Goal: Task Accomplishment & Management: Complete application form

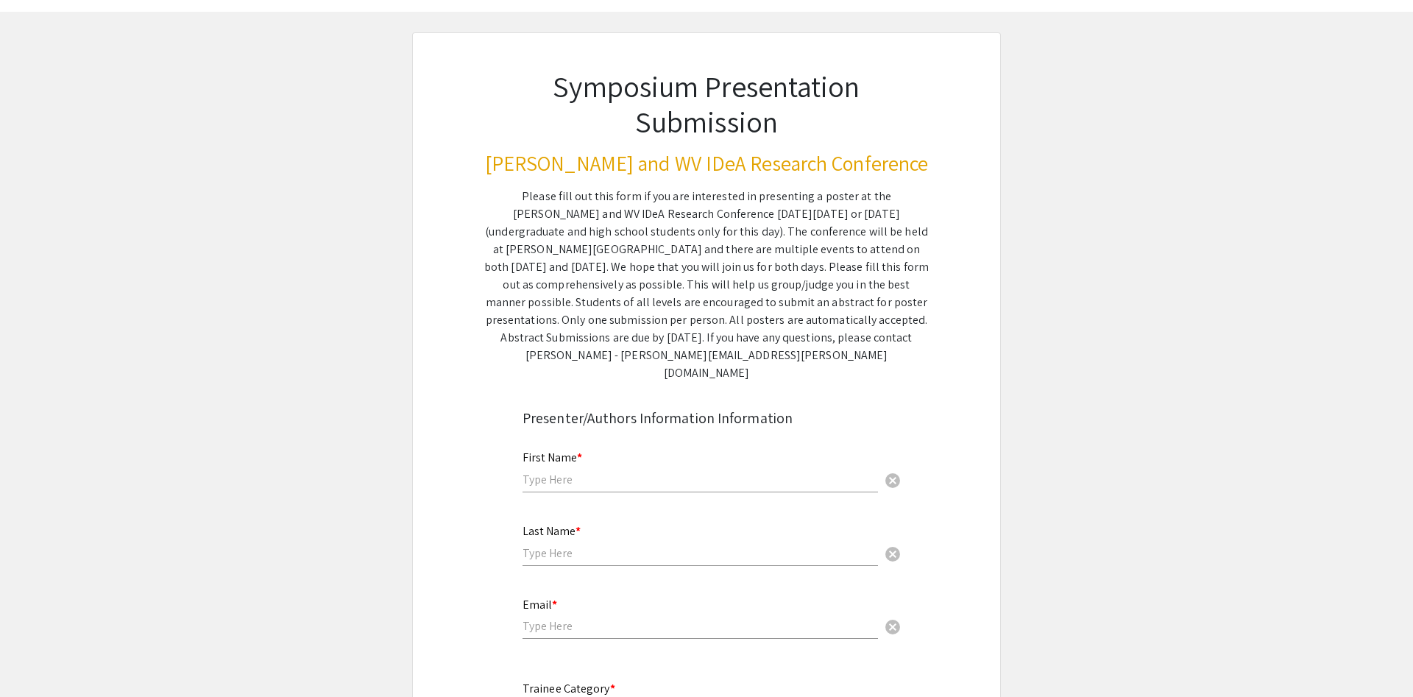
scroll to position [150, 0]
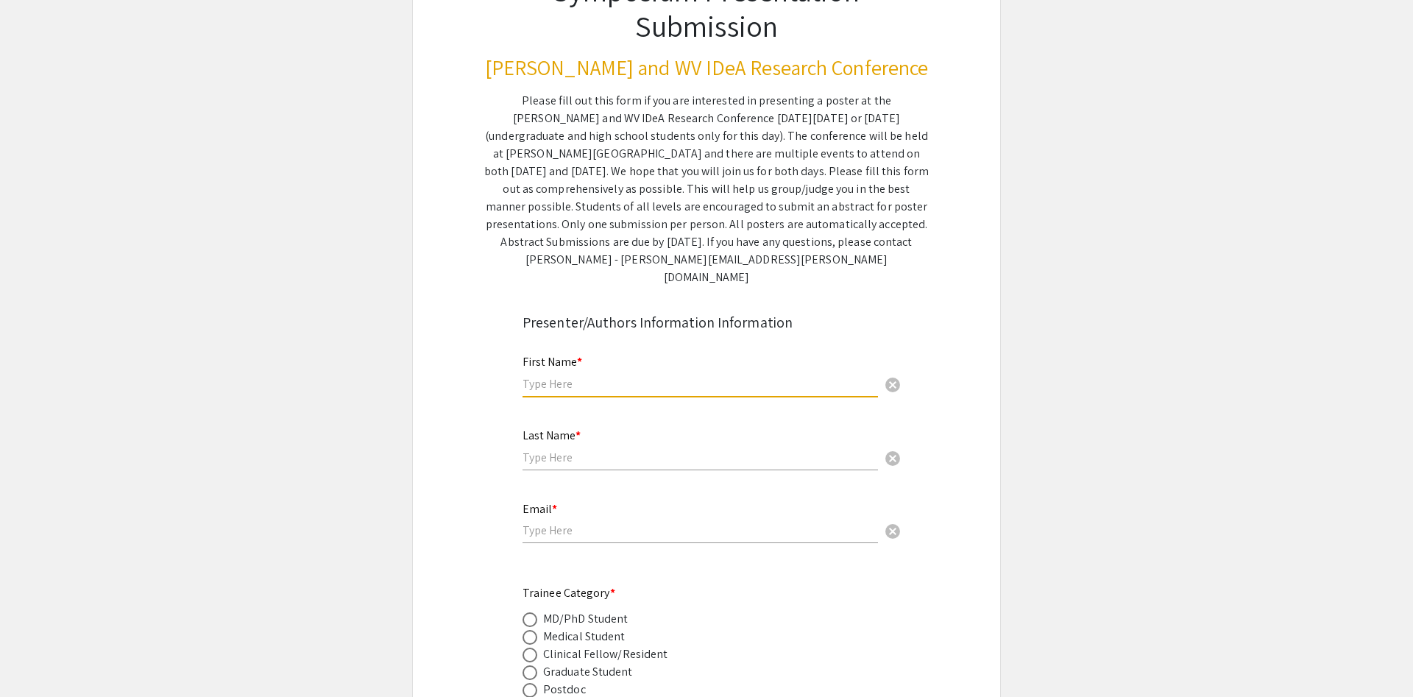
click at [647, 376] on input "text" at bounding box center [701, 383] width 356 height 15
type input "Ezekiel"
type input "Irewole"
type input "eai00003@mix.wvu.edu"
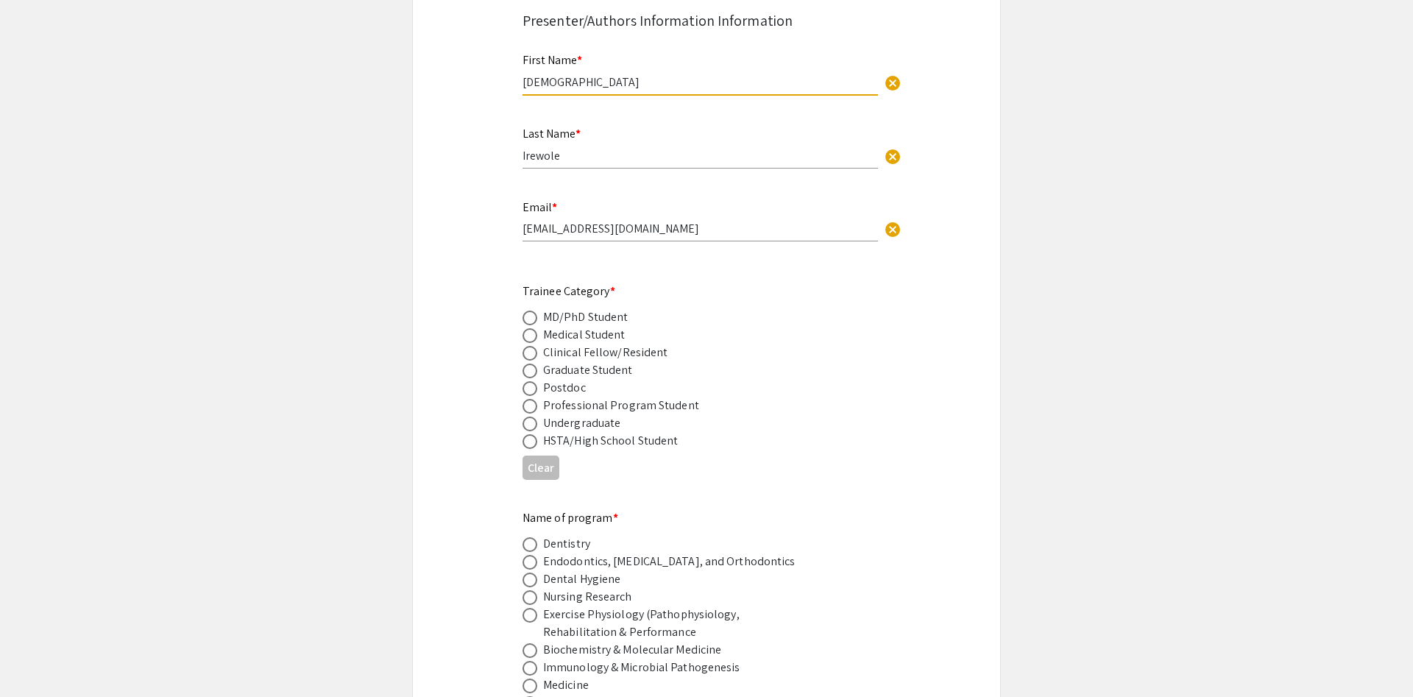
scroll to position [515, 0]
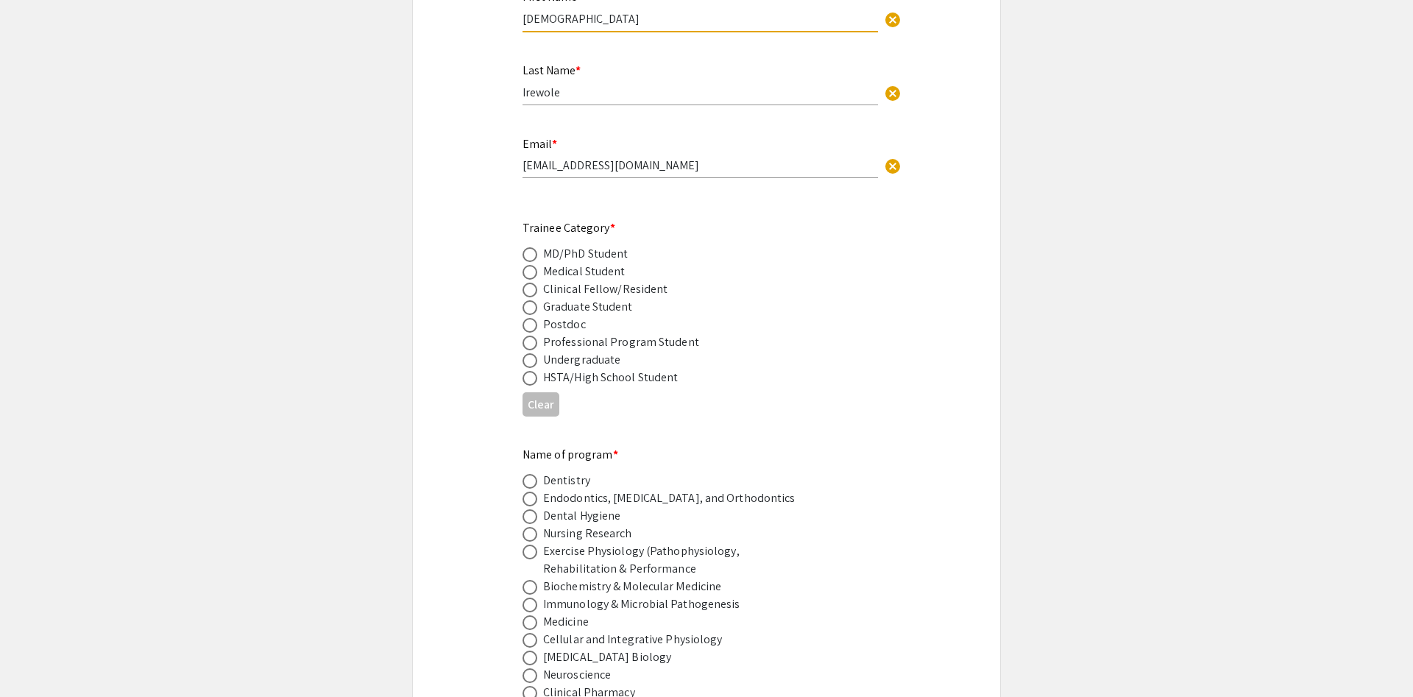
click at [529, 335] on mat-radio-group "MD/PhD Student Medical Student Clinical Fellow/Resident Graduate Student Postdo…" at bounding box center [695, 315] width 344 height 141
click at [534, 300] on span at bounding box center [530, 307] width 15 height 15
click at [534, 300] on input "radio" at bounding box center [530, 307] width 15 height 15
radio input "true"
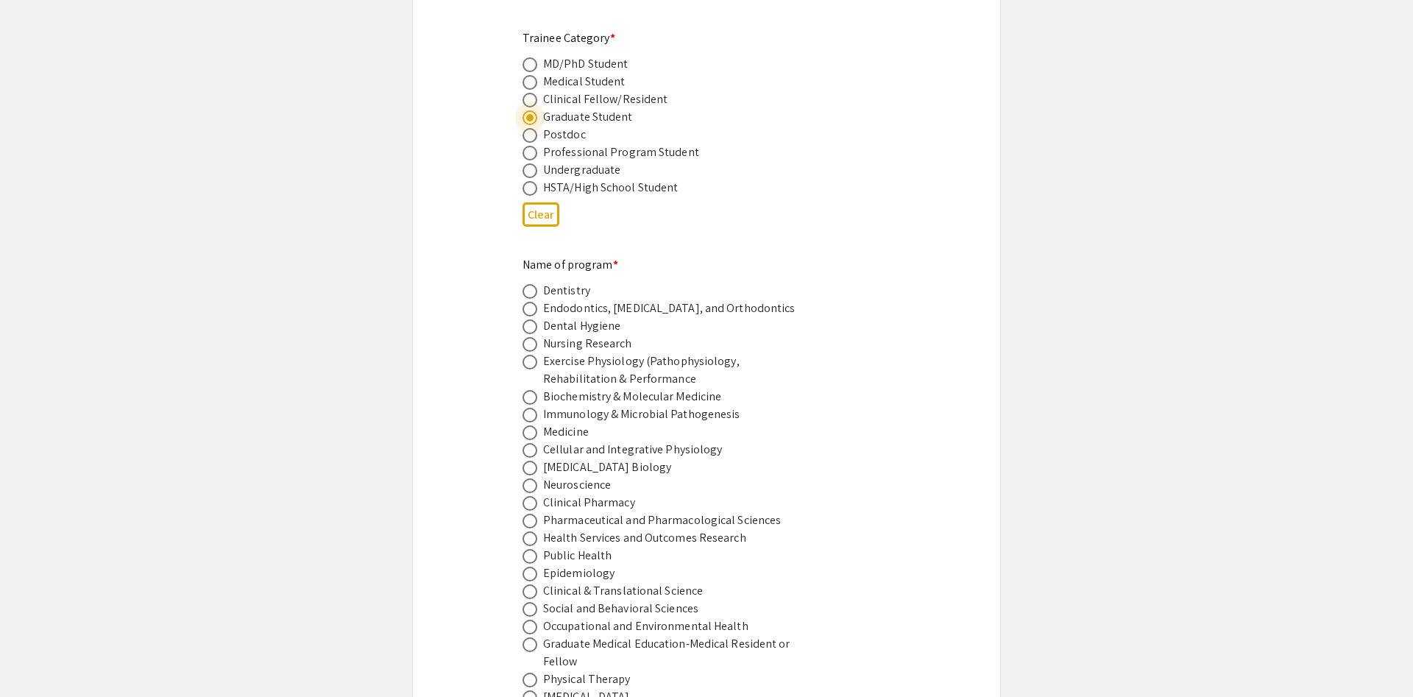
scroll to position [741, 0]
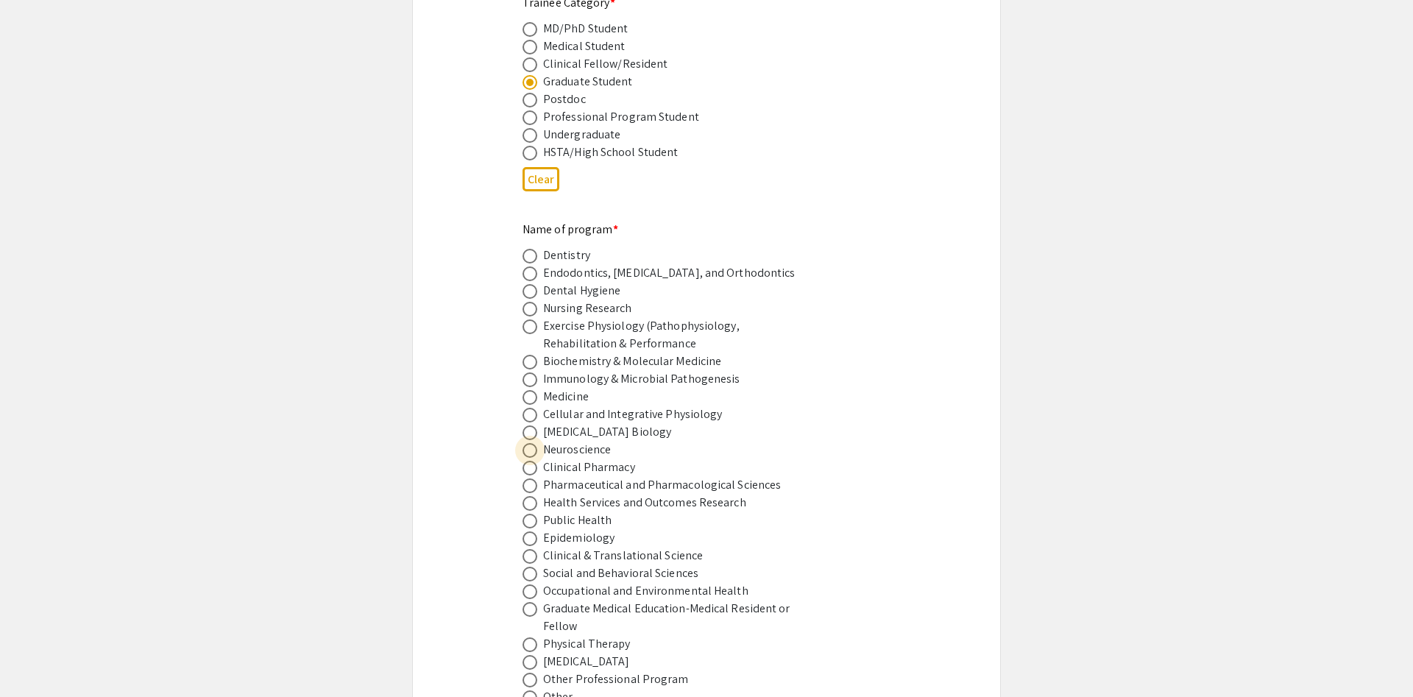
click at [534, 443] on span at bounding box center [530, 450] width 15 height 15
click at [534, 443] on input "radio" at bounding box center [530, 450] width 15 height 15
radio input "true"
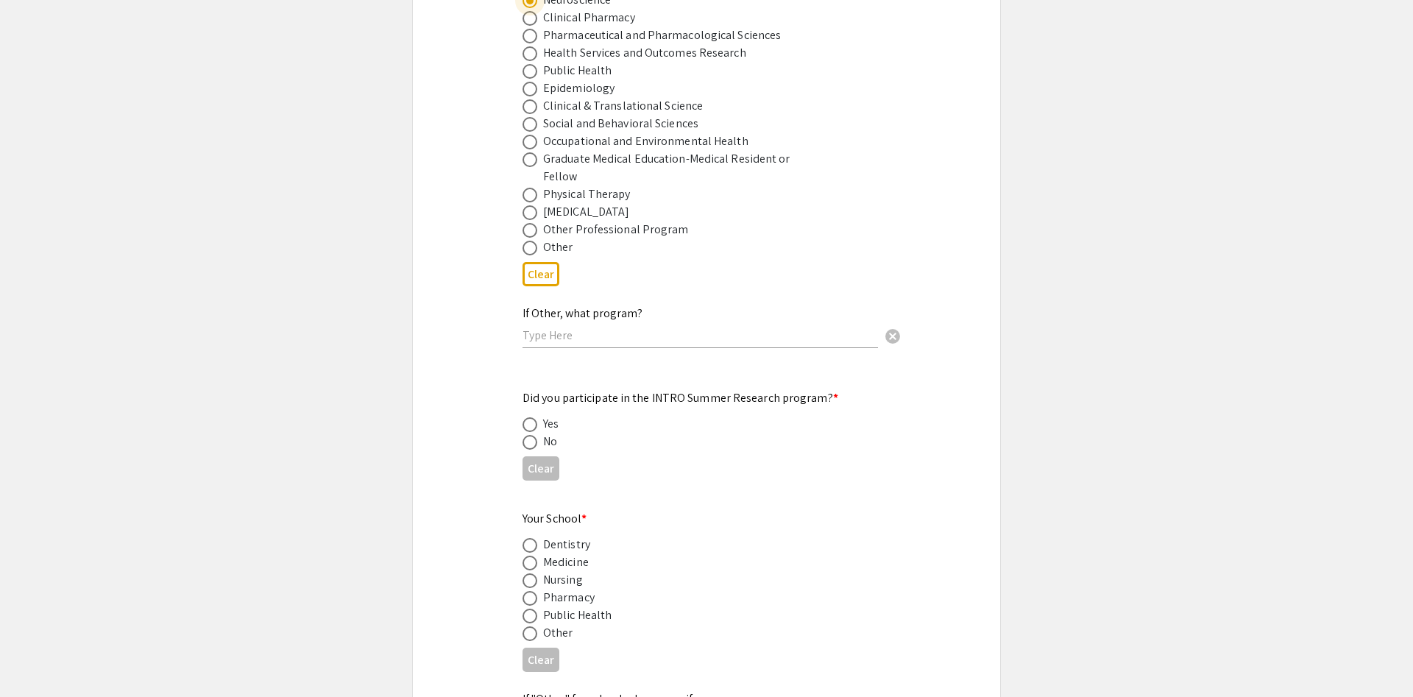
scroll to position [1191, 0]
click at [526, 434] on span at bounding box center [530, 441] width 15 height 15
click at [526, 434] on input "radio" at bounding box center [530, 441] width 15 height 15
radio input "true"
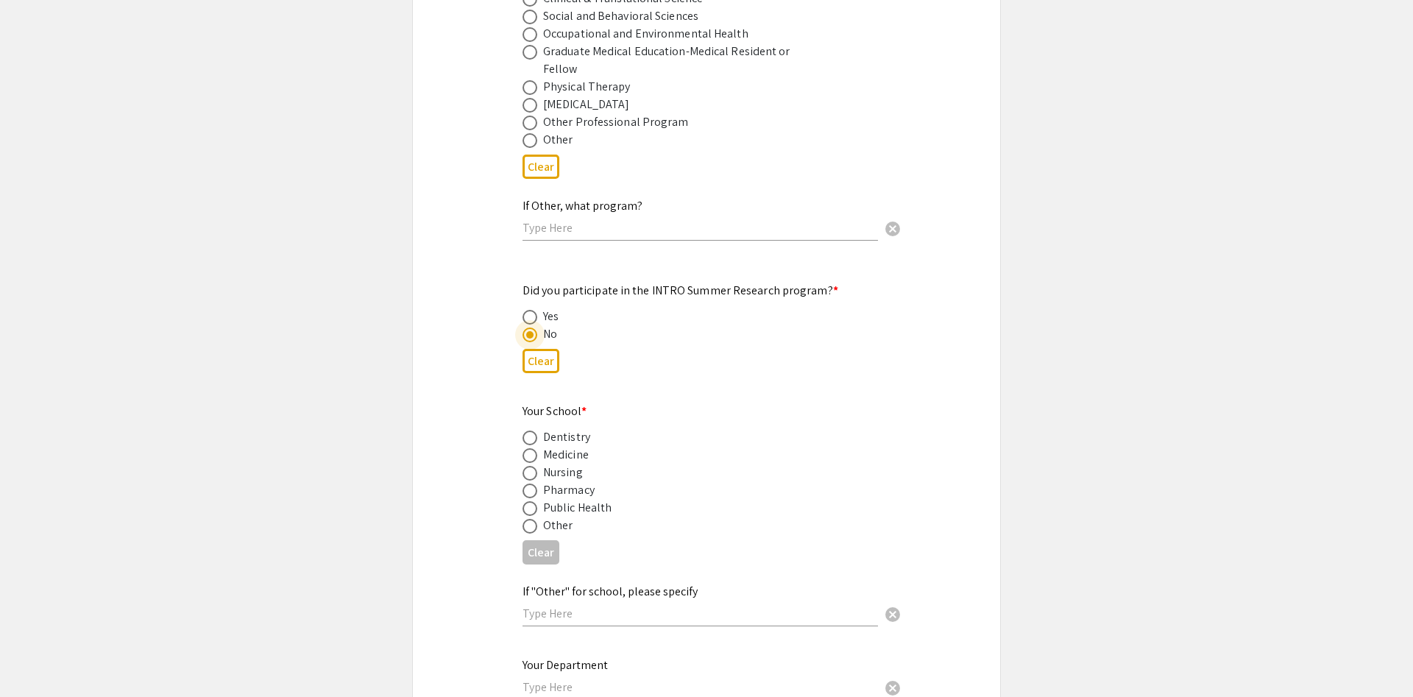
scroll to position [1341, 0]
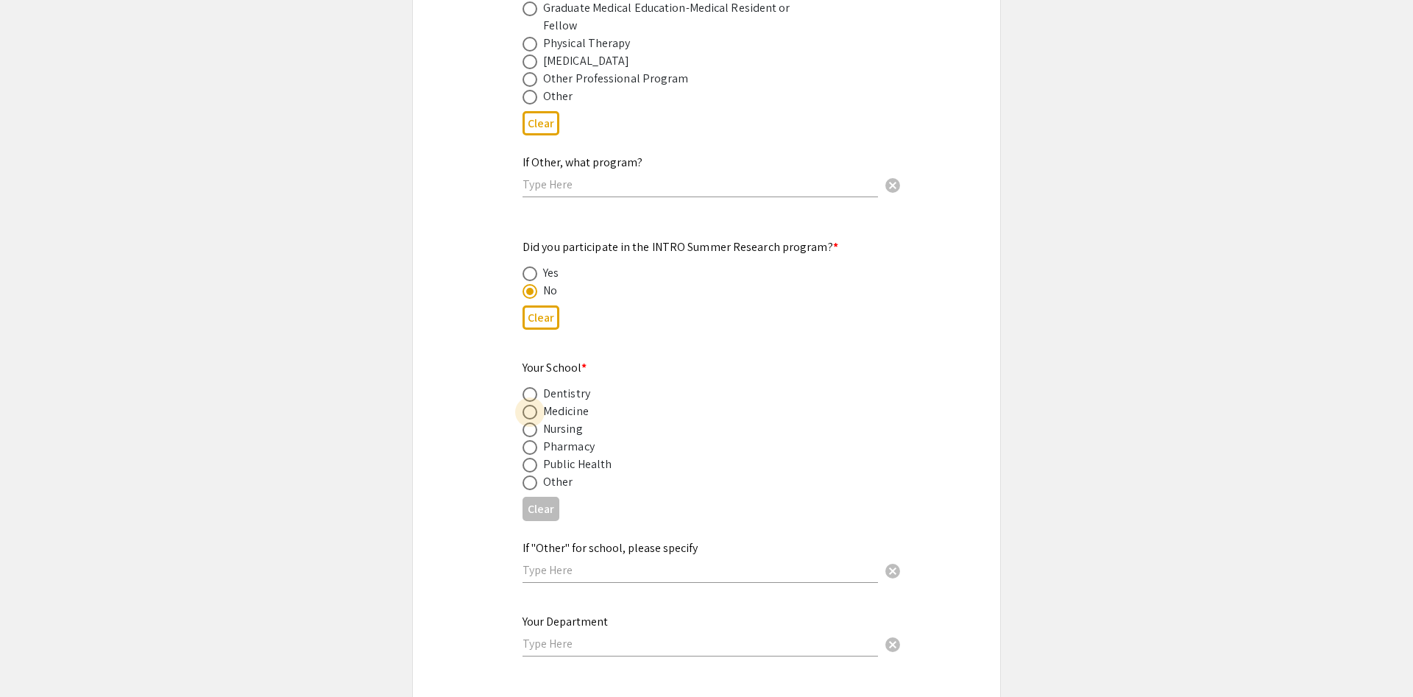
click at [532, 405] on span at bounding box center [530, 412] width 15 height 15
click at [532, 405] on input "radio" at bounding box center [530, 412] width 15 height 15
radio input "true"
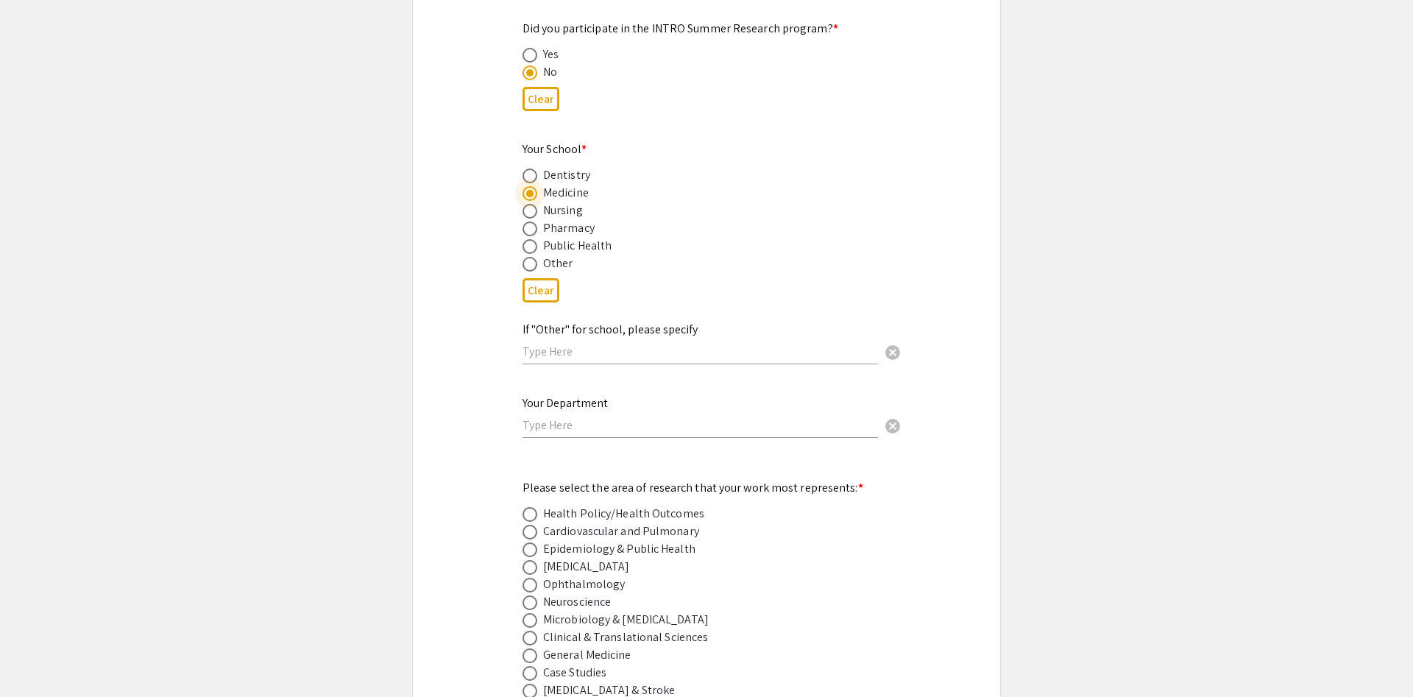
scroll to position [1566, 0]
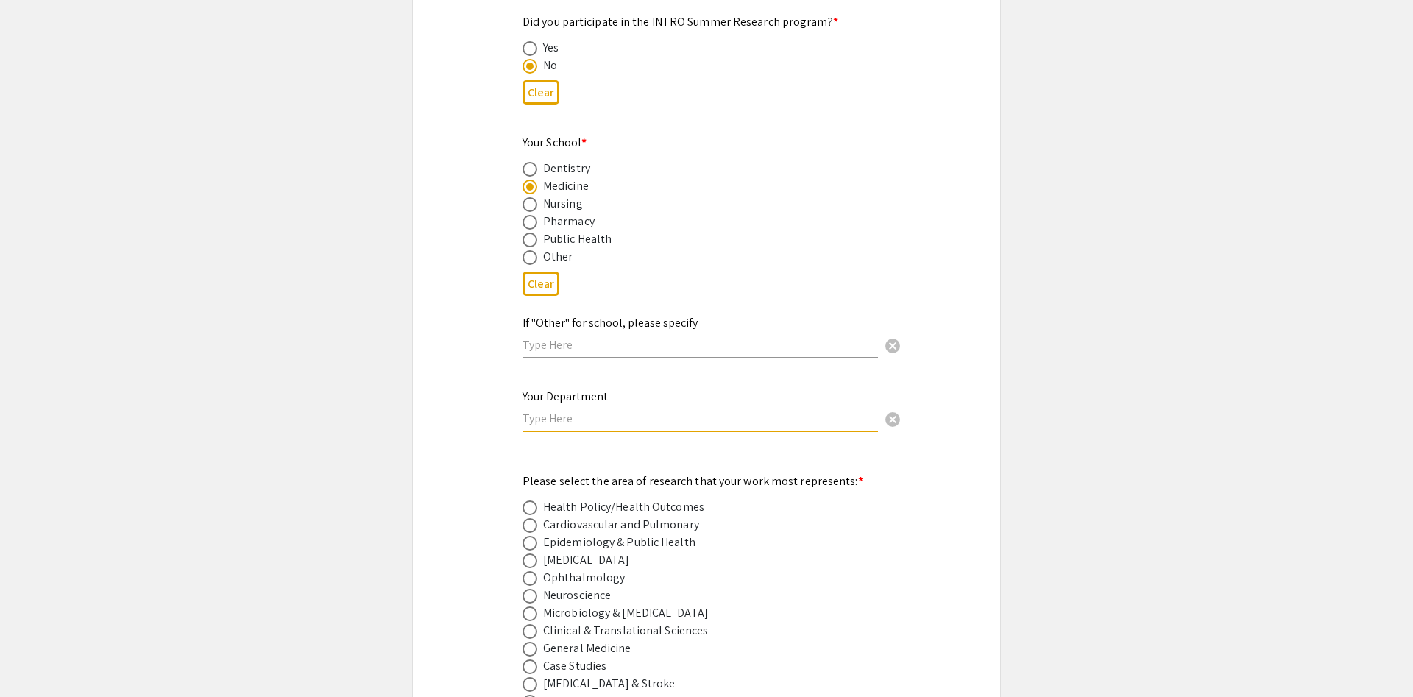
click at [618, 411] on input "text" at bounding box center [701, 418] width 356 height 15
type input "n"
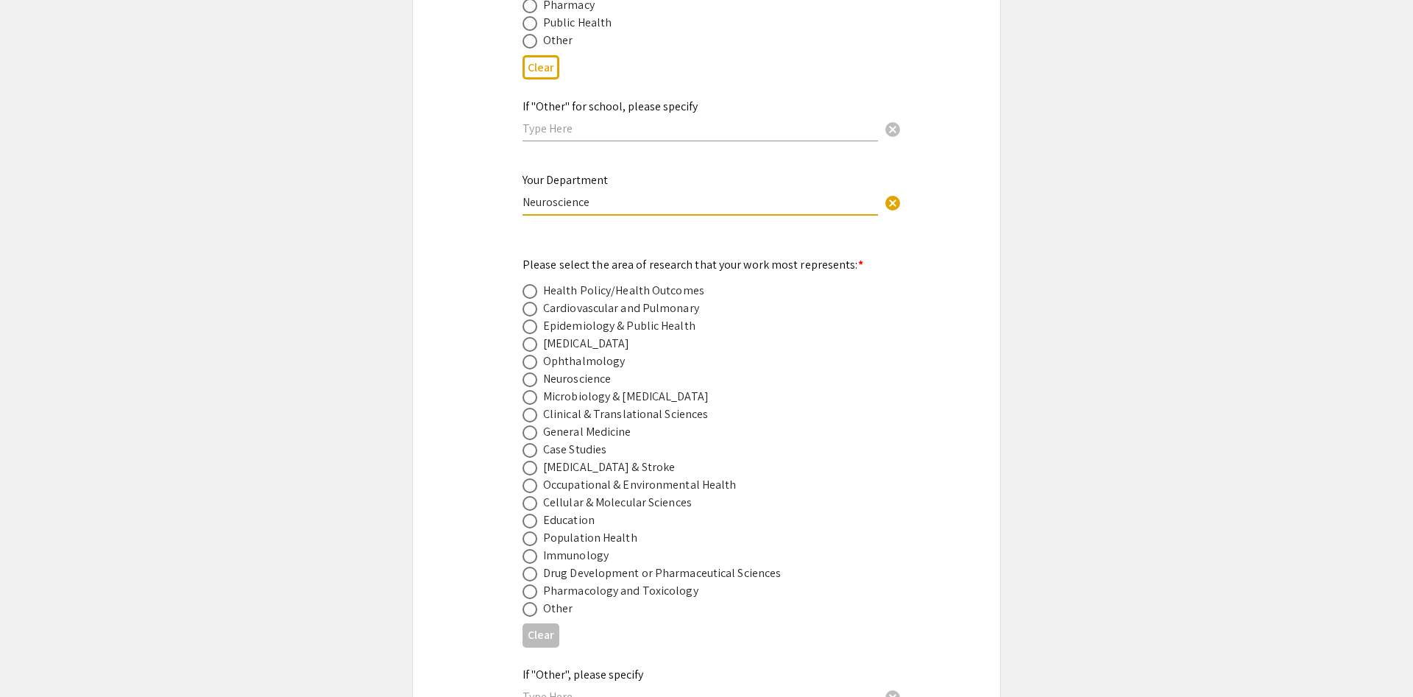
scroll to position [1792, 0]
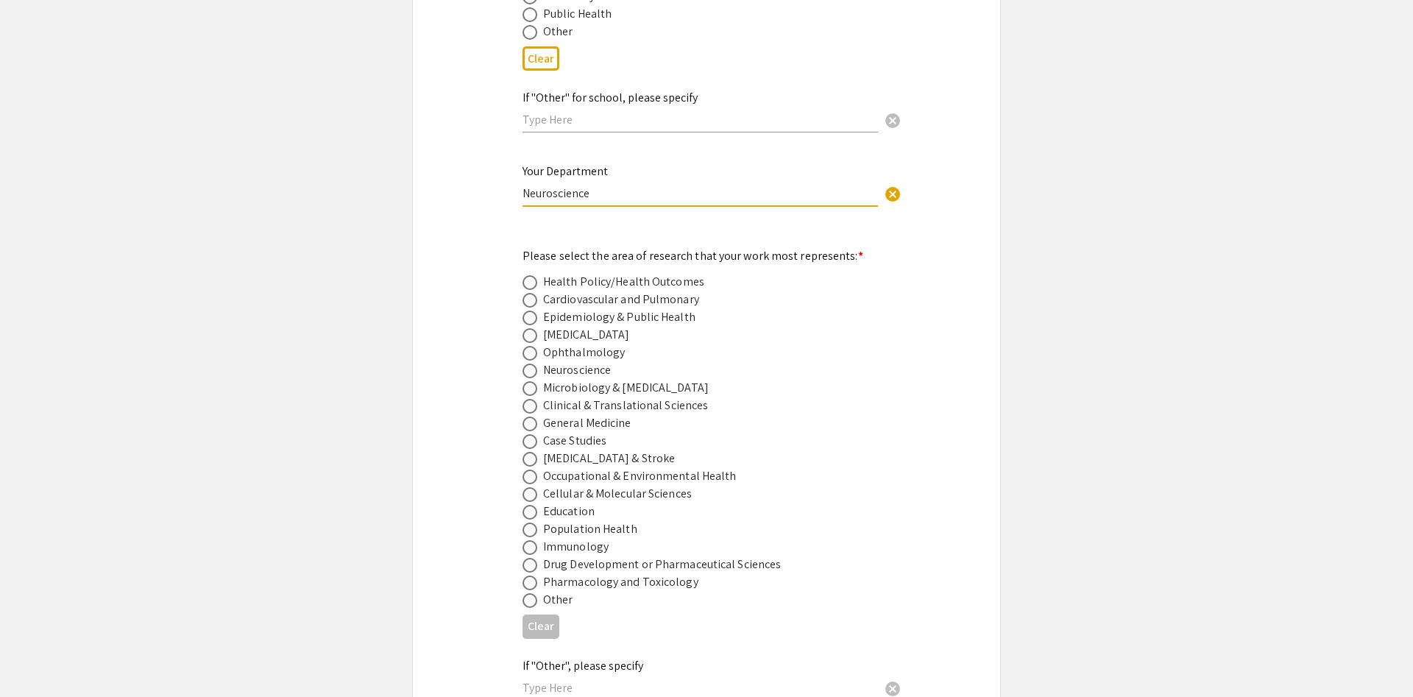
type input "Neuroscience"
click at [526, 364] on span at bounding box center [530, 371] width 15 height 15
click at [526, 364] on input "radio" at bounding box center [530, 371] width 15 height 15
radio input "true"
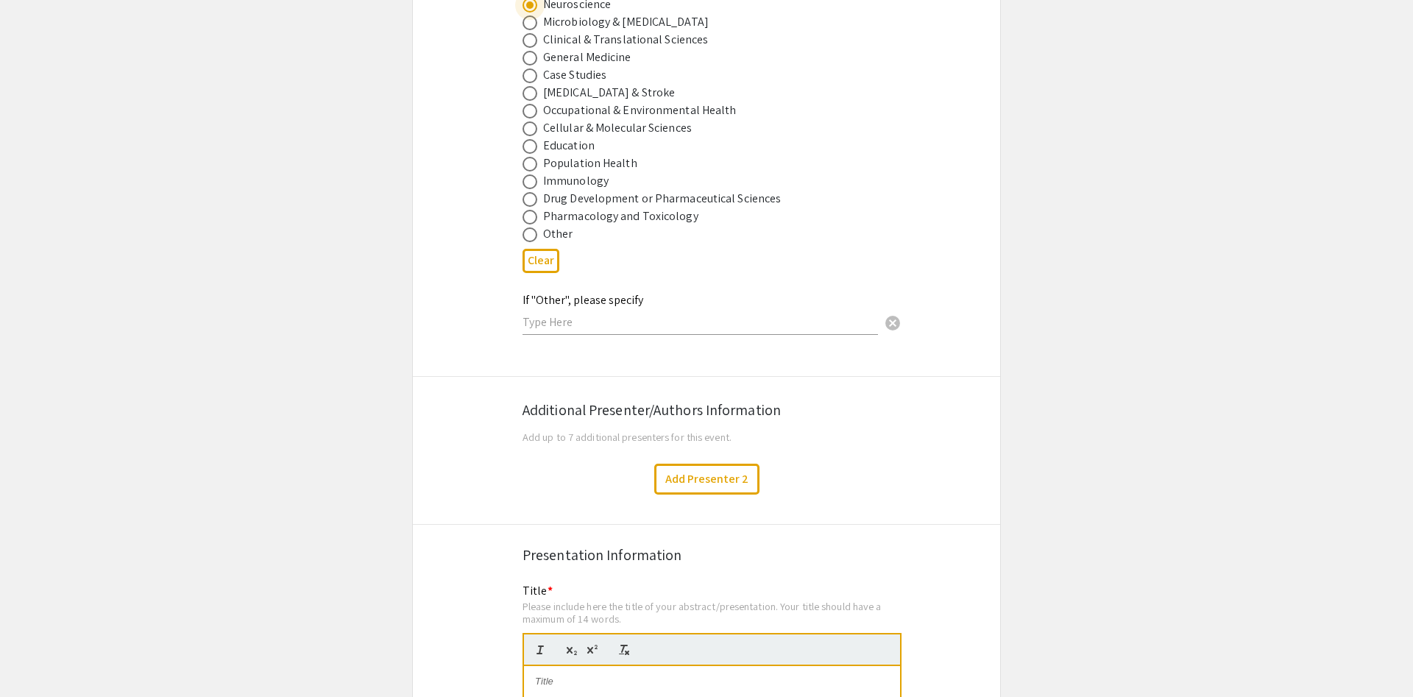
scroll to position [2167, 0]
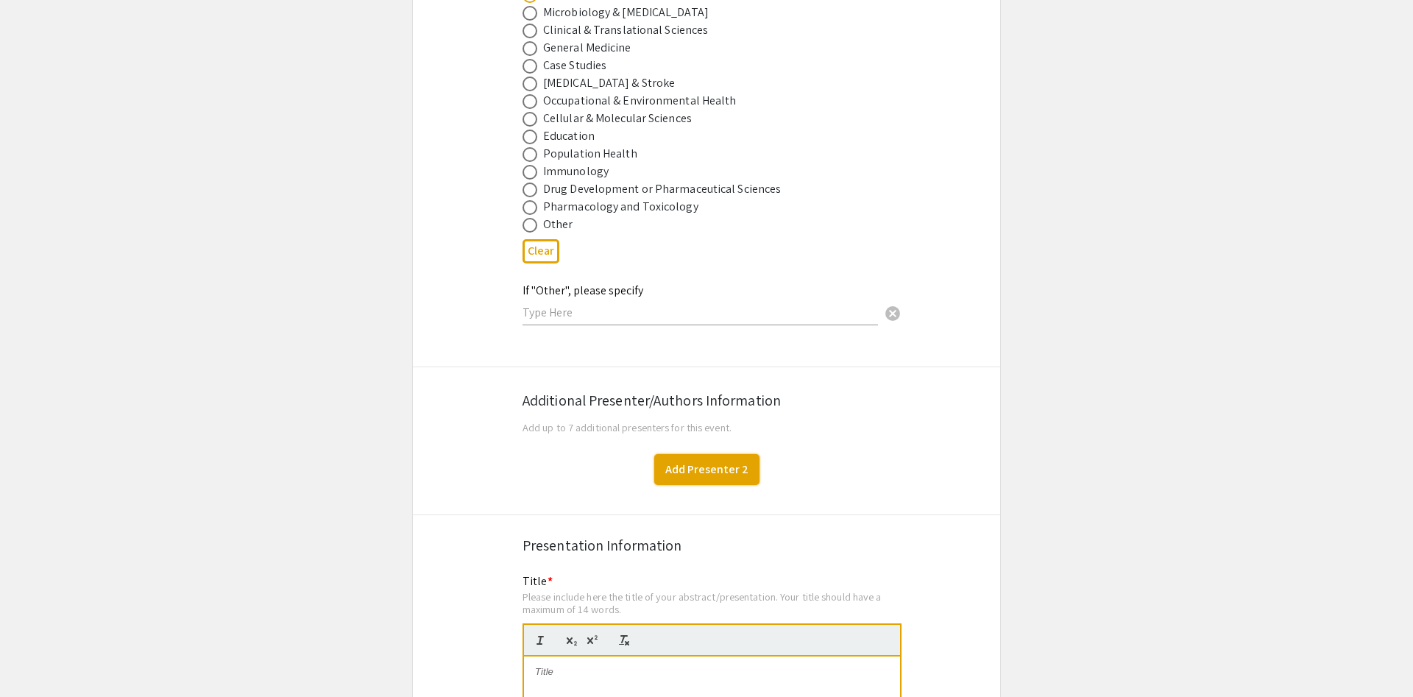
click at [727, 454] on button "Add Presenter 2" at bounding box center [706, 469] width 105 height 31
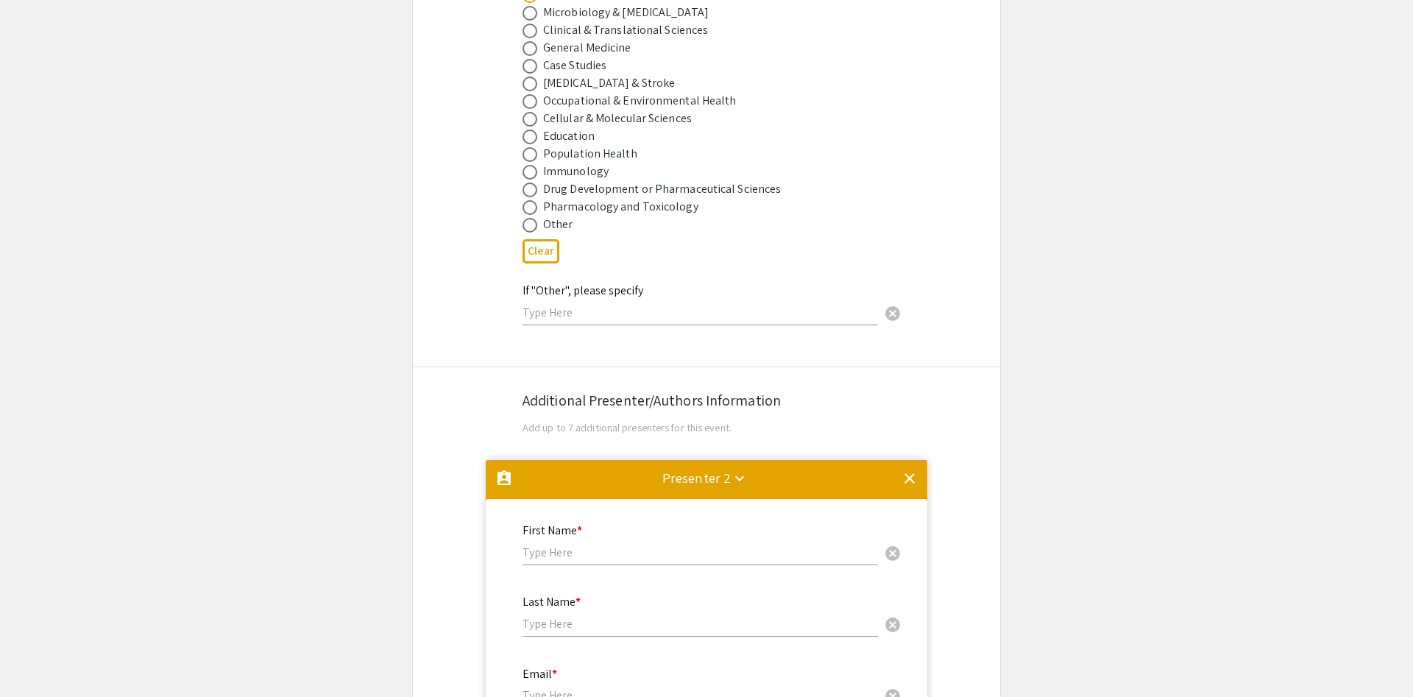
scroll to position [2592, 0]
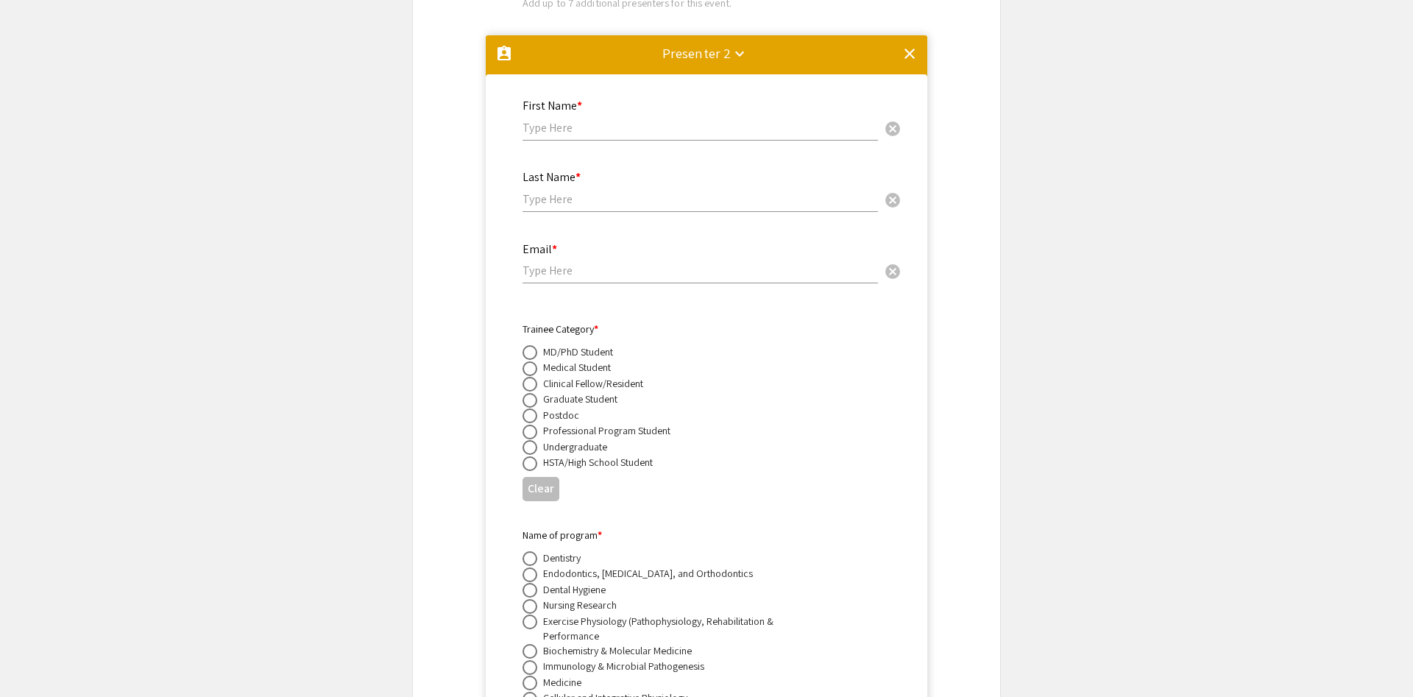
click at [739, 45] on mat-icon "keyboard_arrow_down" at bounding box center [740, 54] width 18 height 18
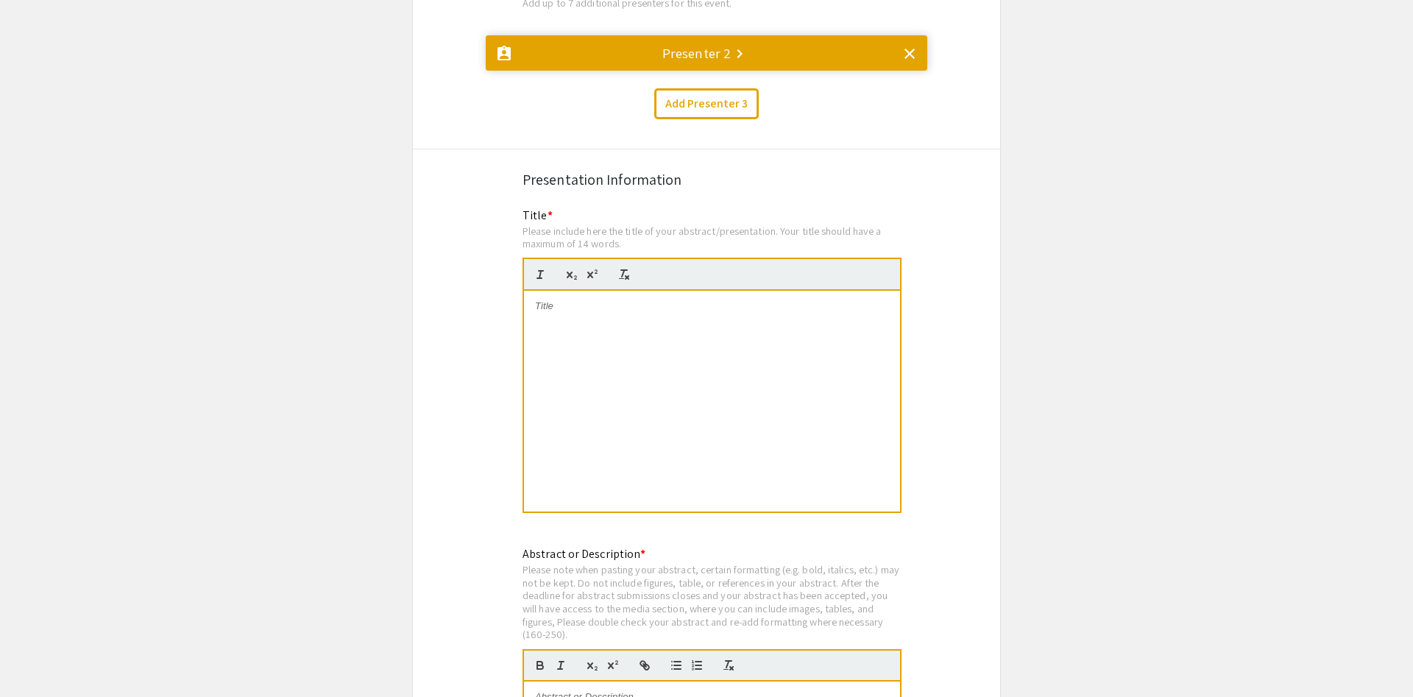
click at [739, 45] on mat-icon "keyboard_arrow_right" at bounding box center [740, 54] width 18 height 18
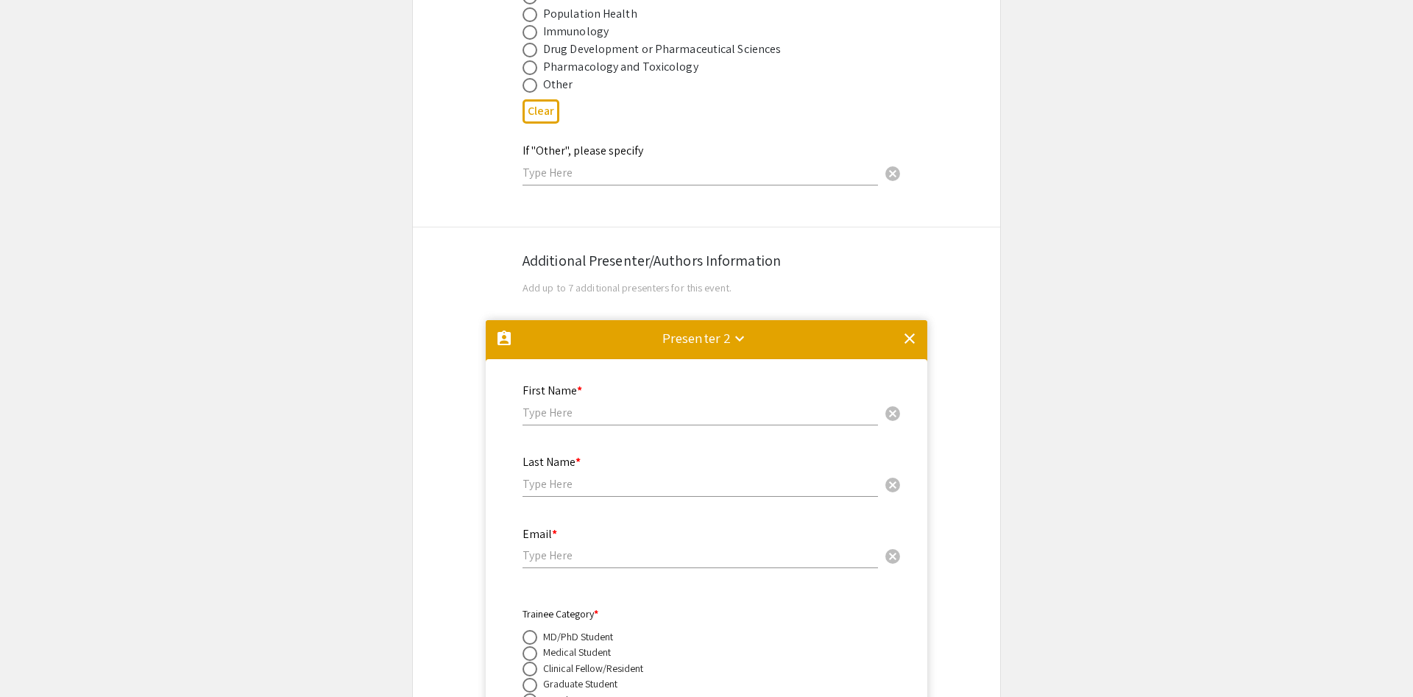
scroll to position [2291, 0]
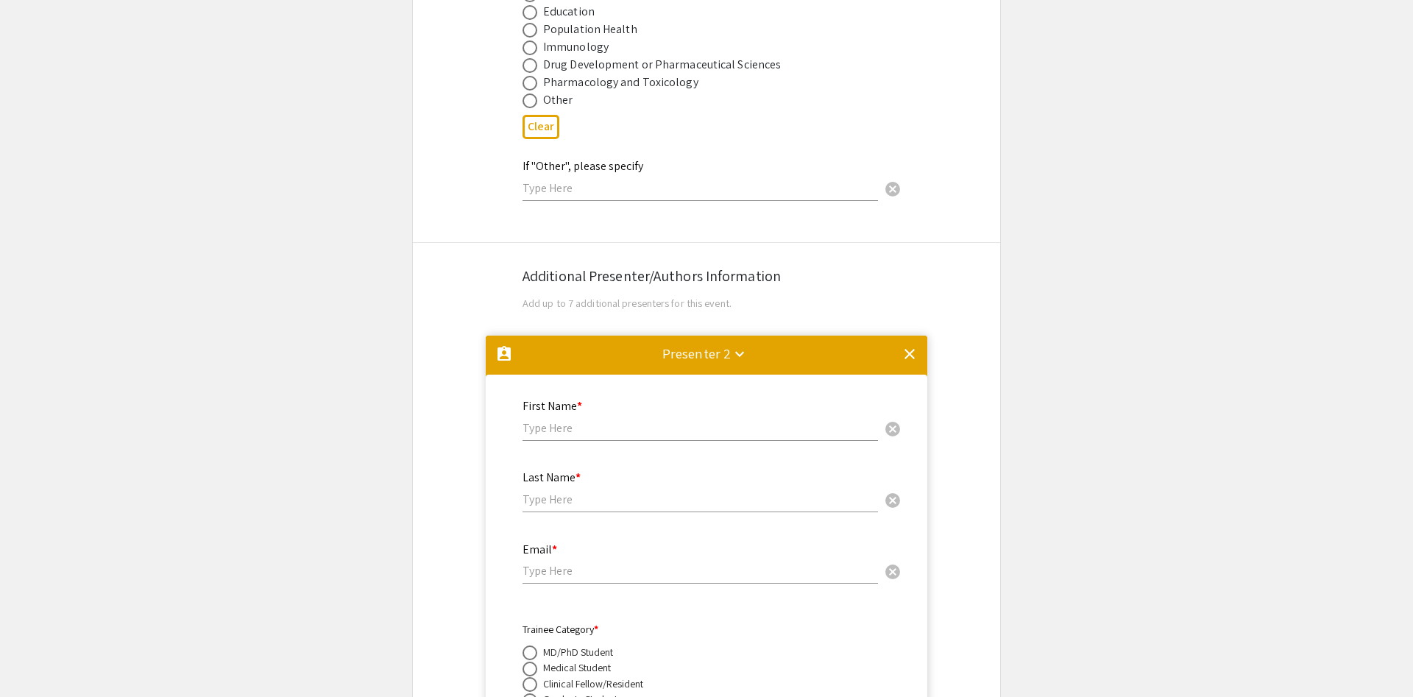
click at [911, 345] on mat-icon "clear" at bounding box center [910, 354] width 18 height 18
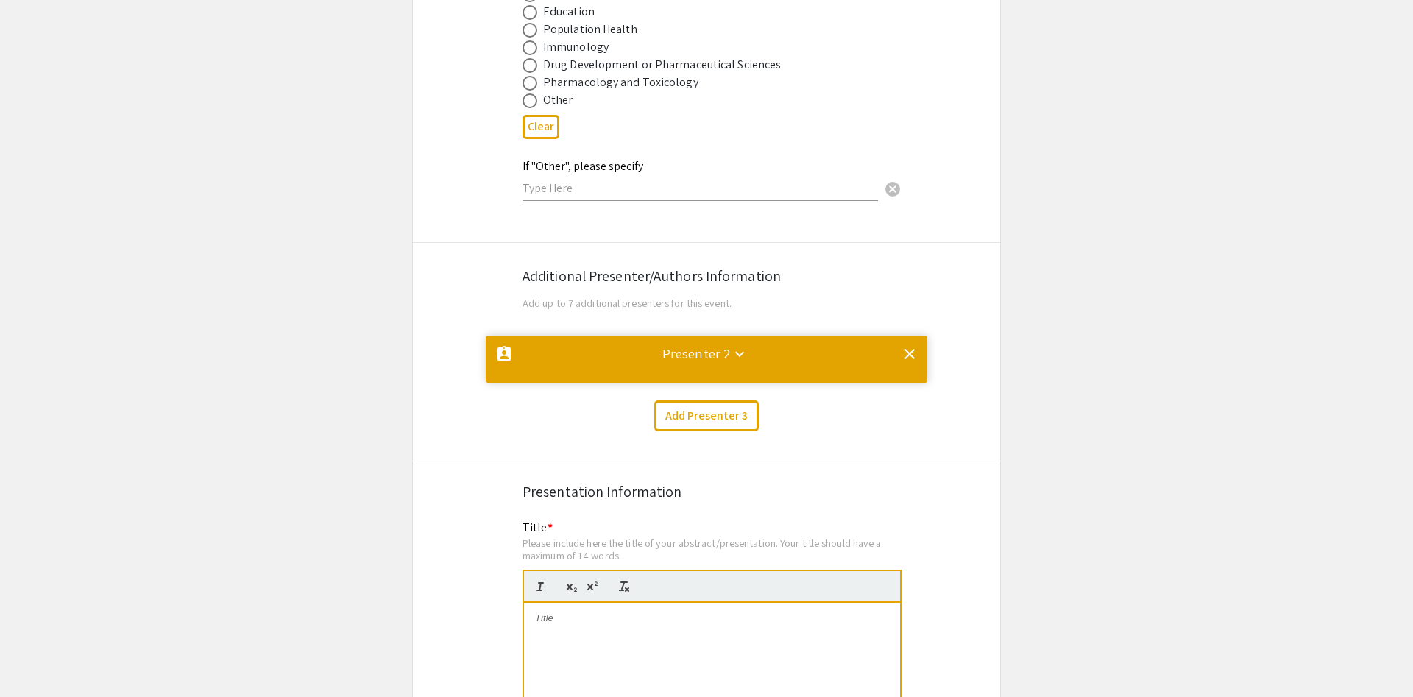
scroll to position [0, 0]
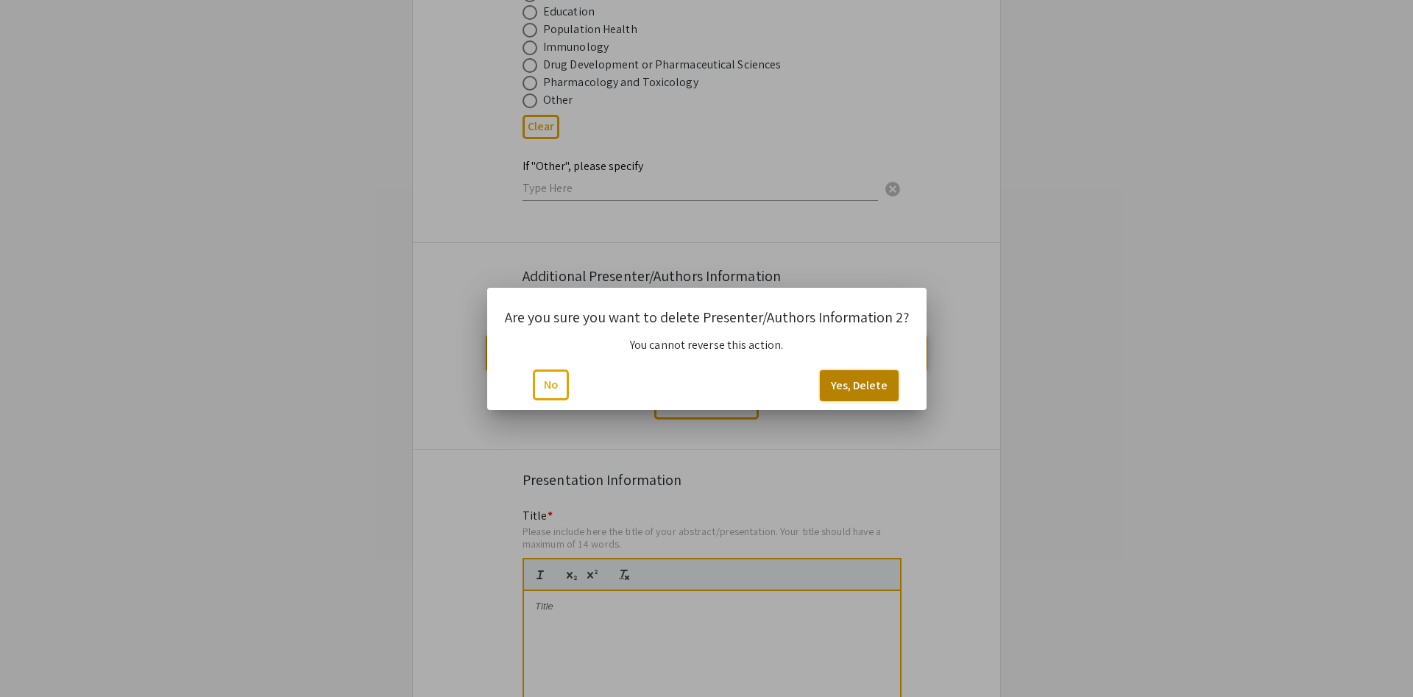
click at [843, 385] on button "Yes, Delete" at bounding box center [859, 385] width 79 height 31
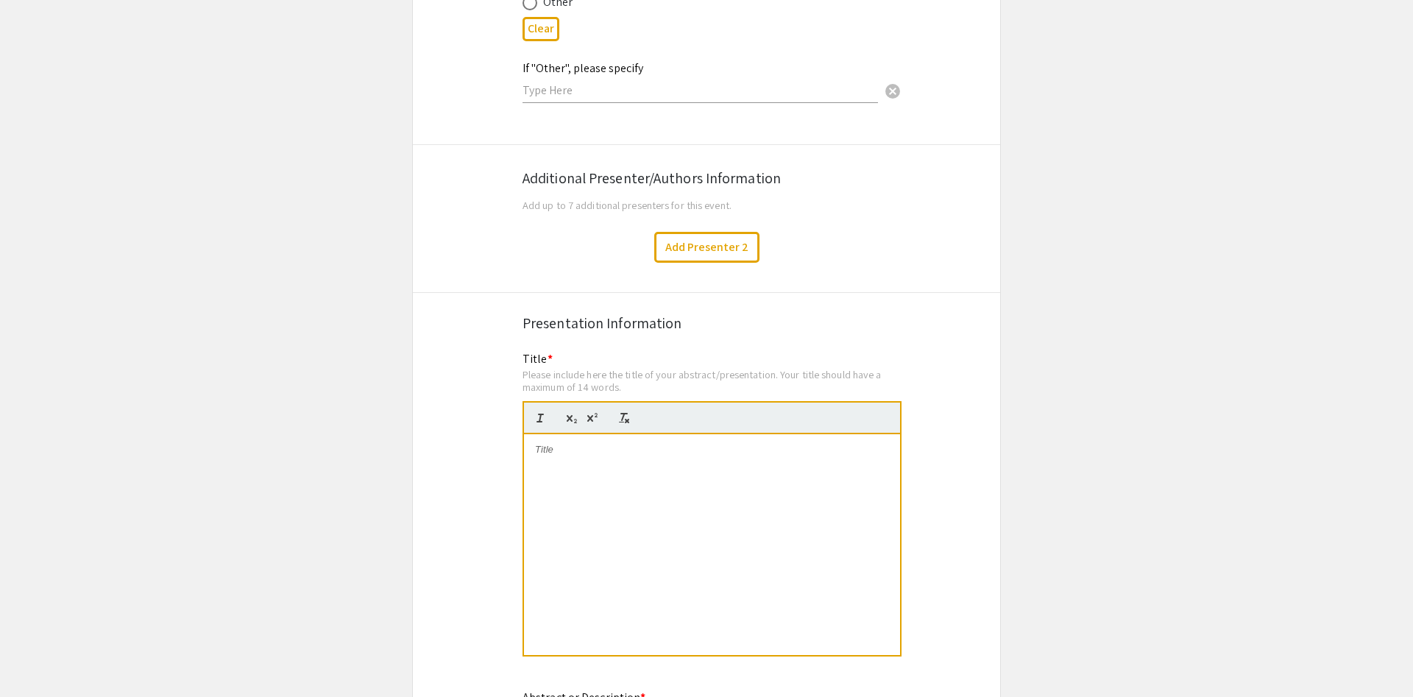
scroll to position [2367, 0]
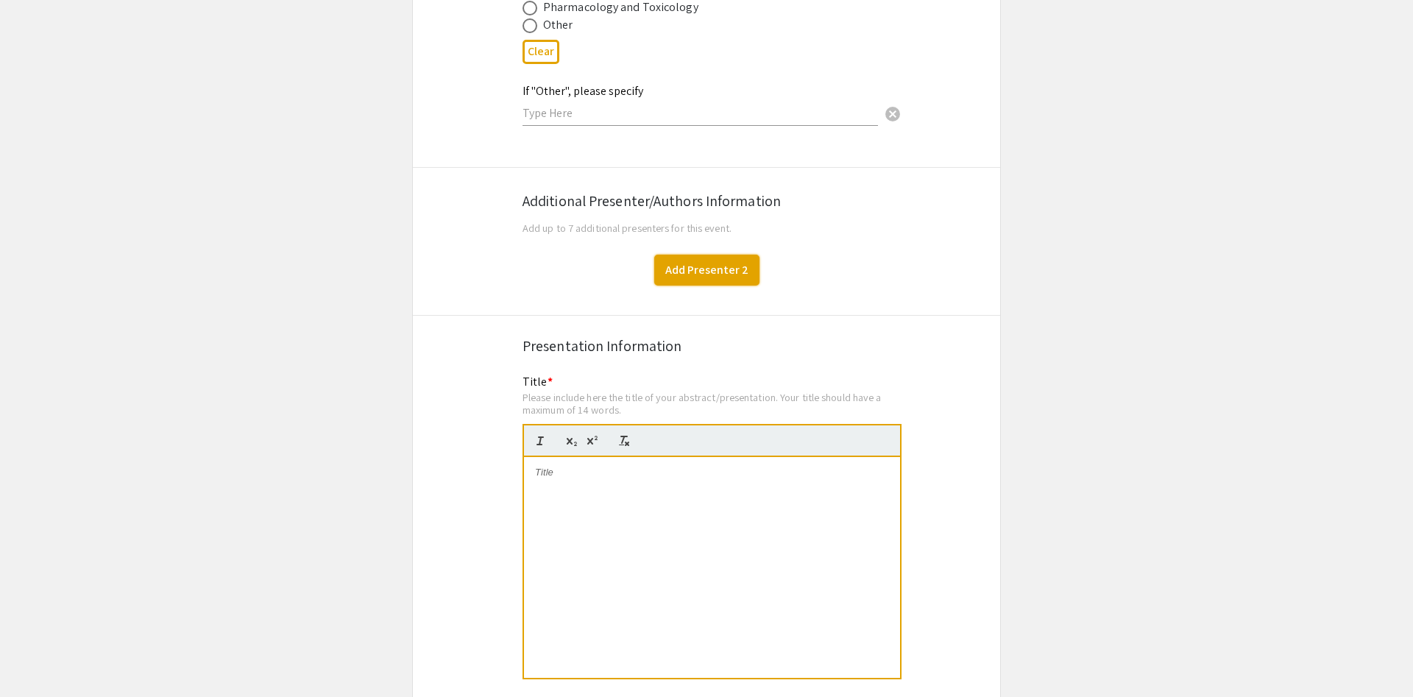
click at [740, 255] on button "Add Presenter 2" at bounding box center [706, 270] width 105 height 31
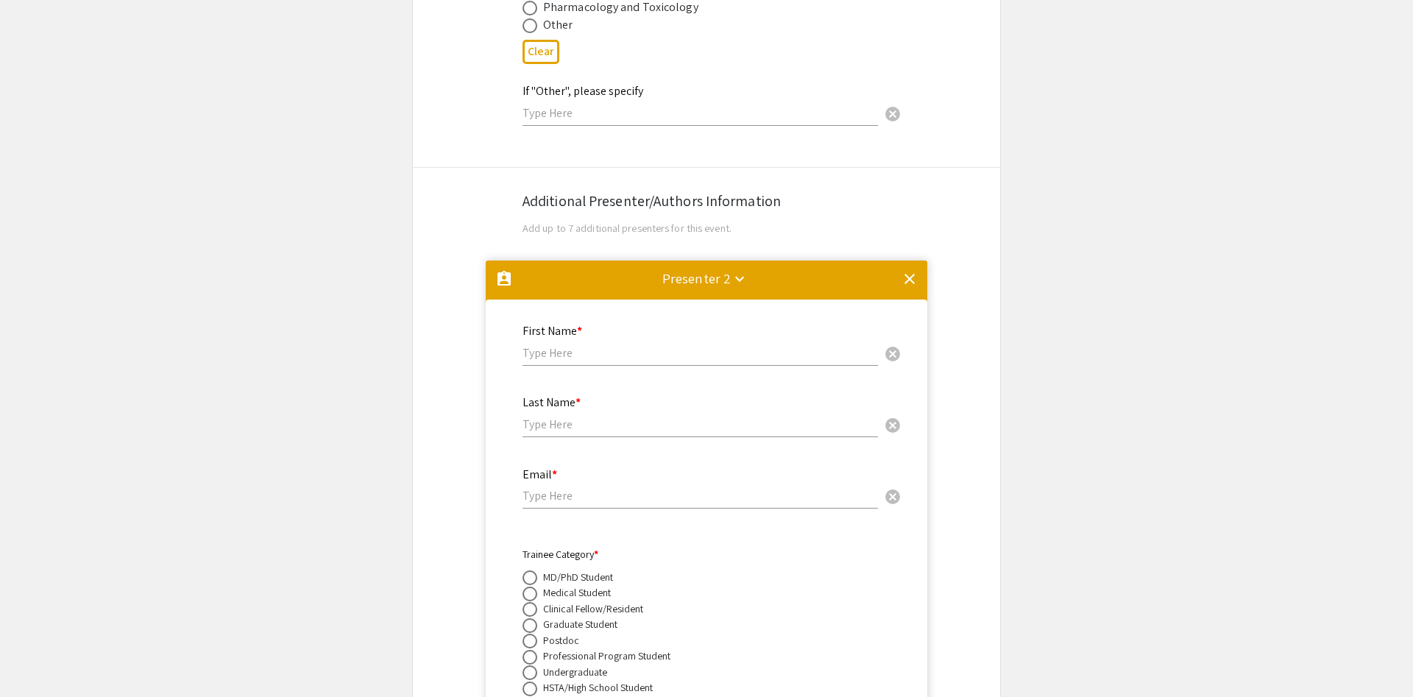
scroll to position [2592, 0]
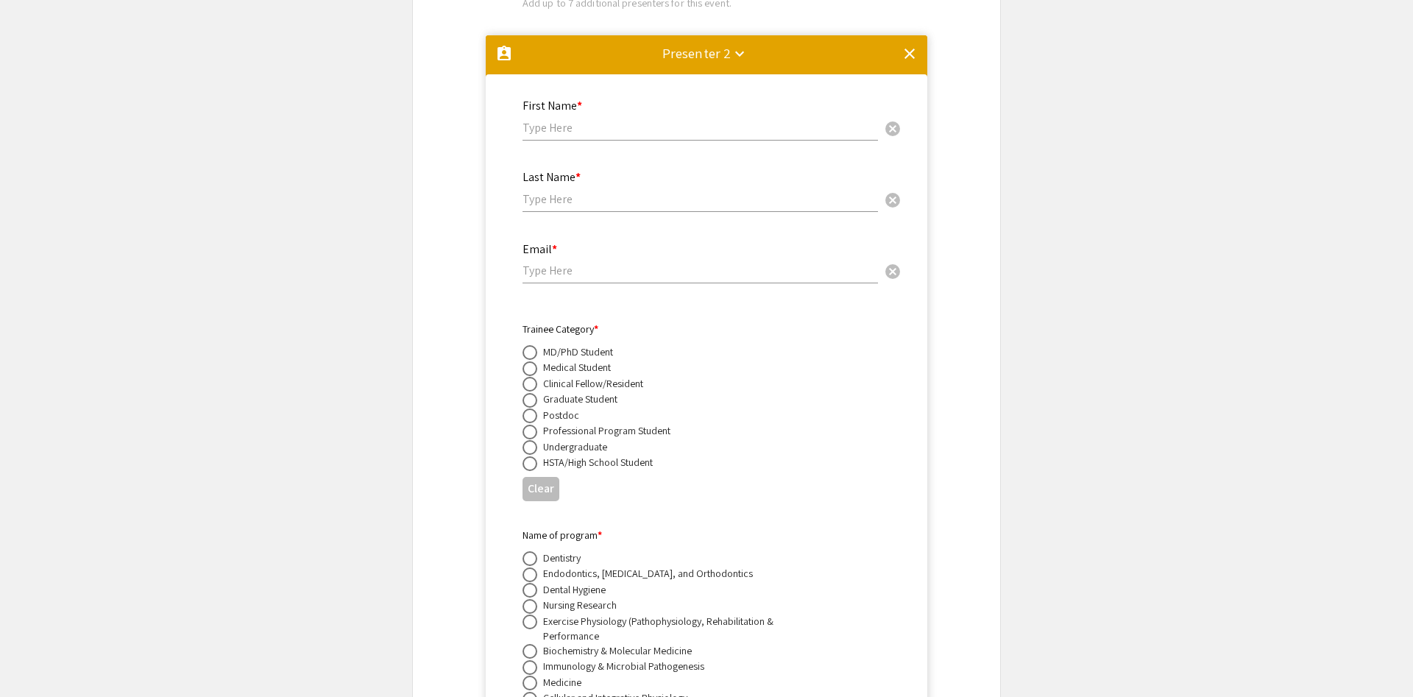
click at [629, 120] on input "text" at bounding box center [701, 127] width 356 height 15
drag, startPoint x: 612, startPoint y: 91, endPoint x: 569, endPoint y: 92, distance: 42.7
click at [569, 120] on input "Desheng Wang" at bounding box center [701, 127] width 356 height 15
type input "Desheng"
click at [576, 191] on input "text" at bounding box center [701, 198] width 356 height 15
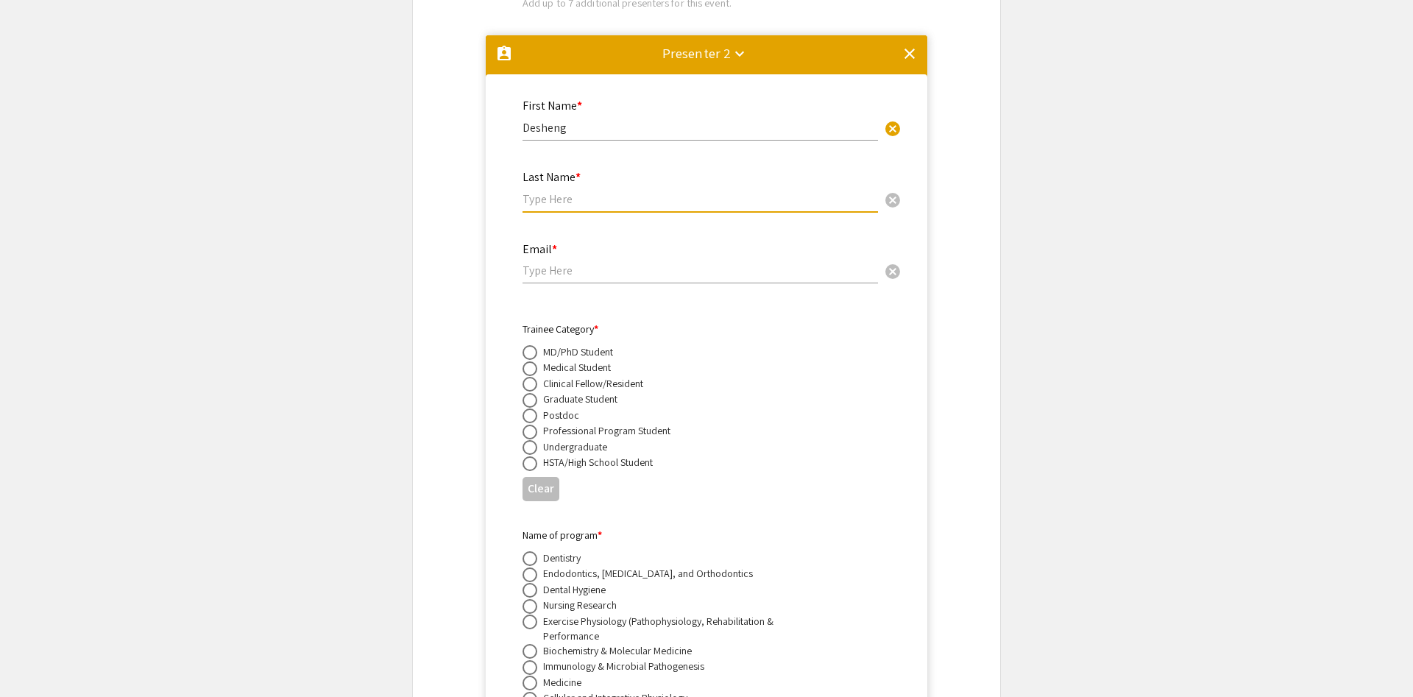
paste input "Wang"
type input "Wang"
click at [581, 263] on input "email" at bounding box center [701, 270] width 356 height 15
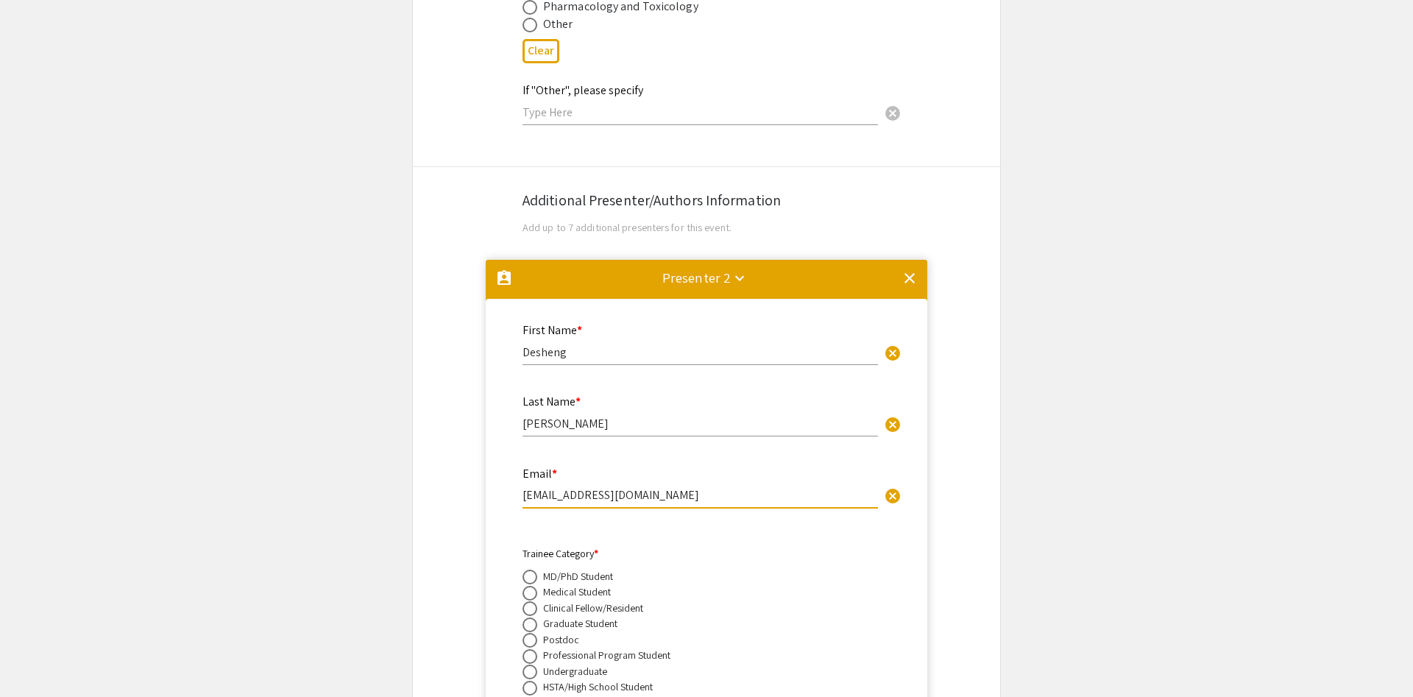
scroll to position [2367, 0]
type input "dswang@hsc.wvu.edu"
click at [726, 268] on div "Presenter 2 keyboard_arrow_down" at bounding box center [696, 278] width 68 height 21
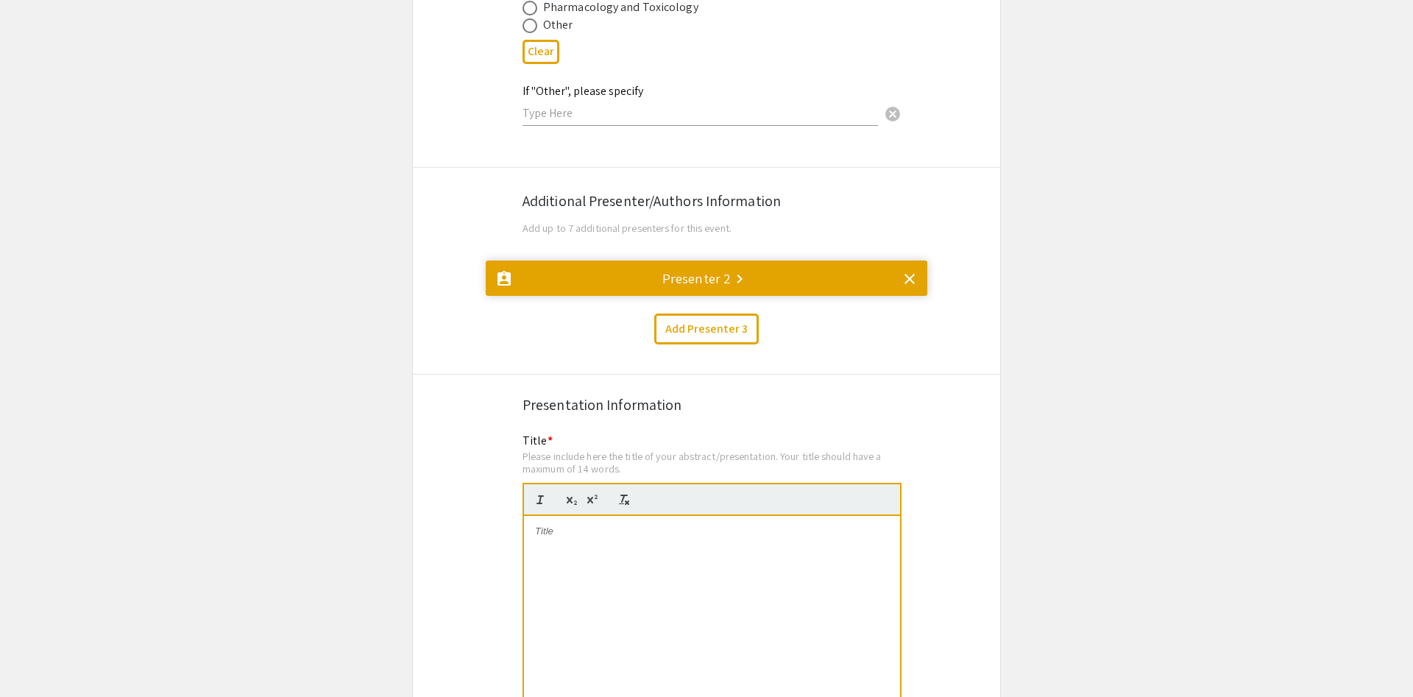
click at [726, 268] on div "Presenter 2 keyboard_arrow_right" at bounding box center [696, 278] width 68 height 21
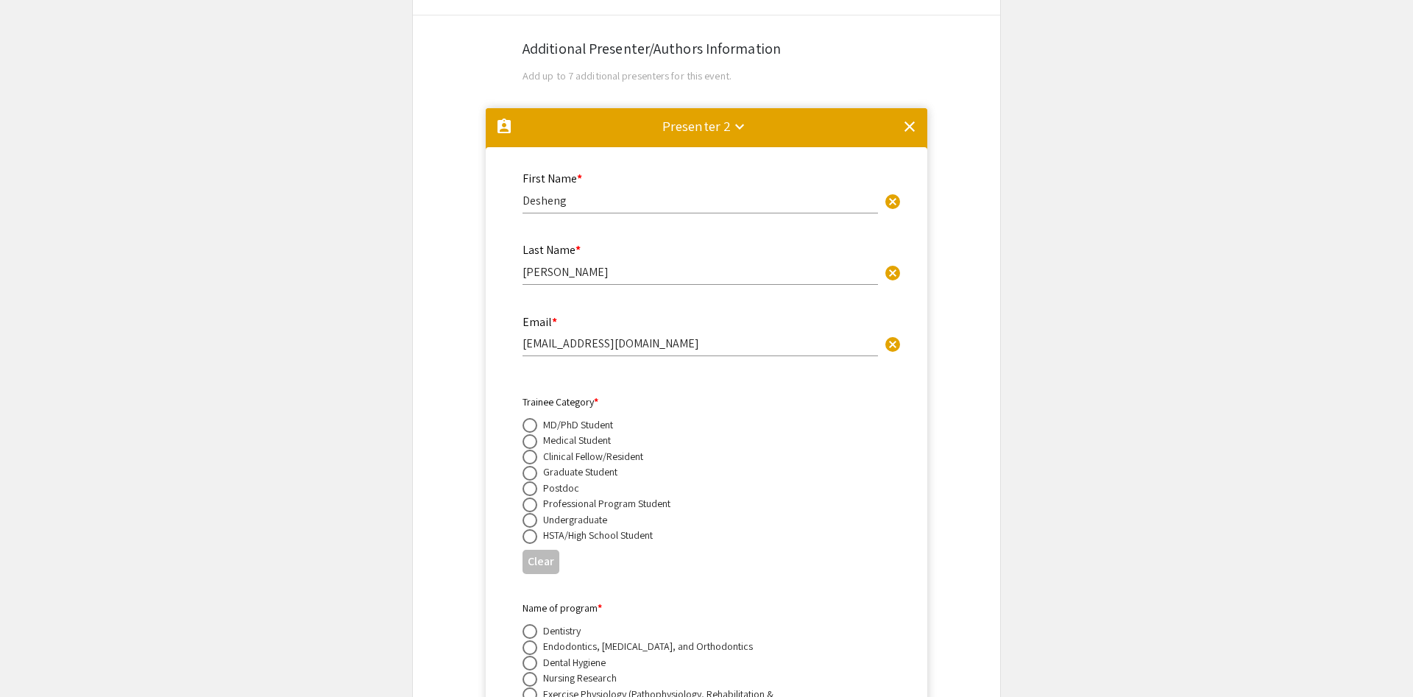
scroll to position [2517, 0]
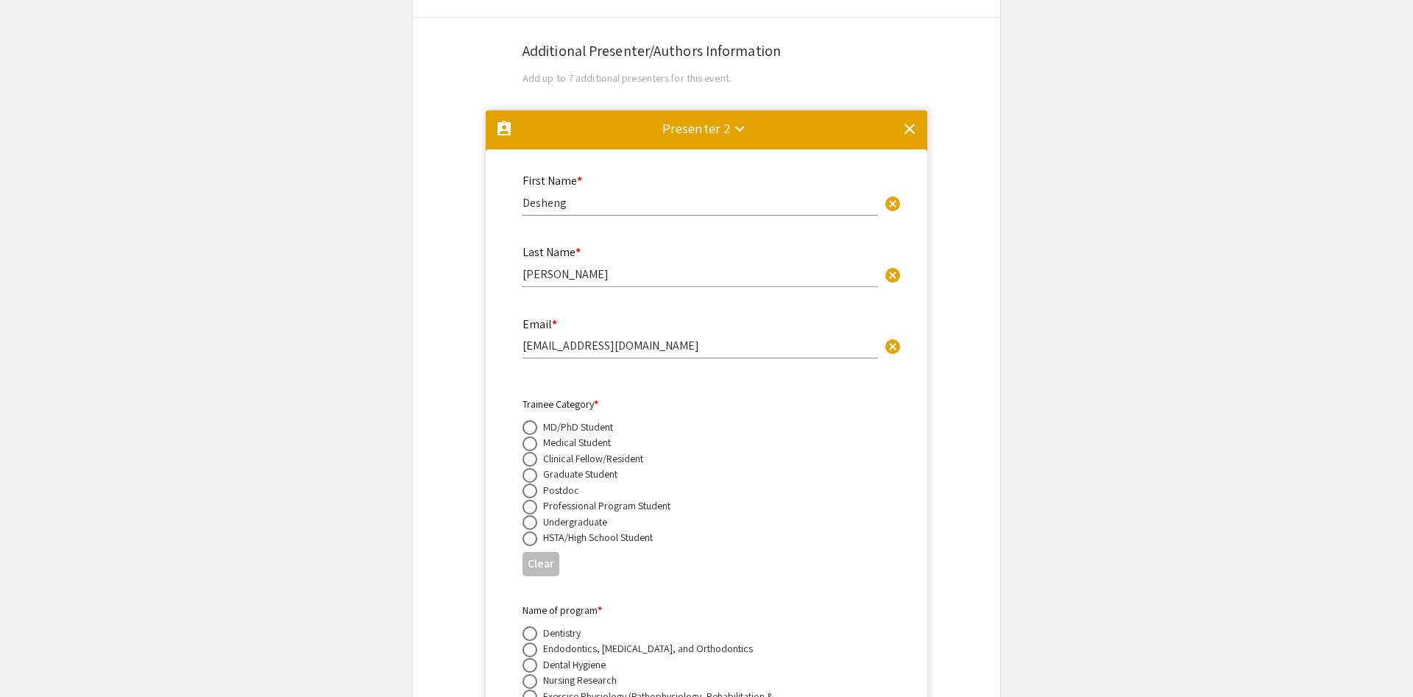
click at [910, 110] on mat-divider at bounding box center [707, 134] width 442 height 49
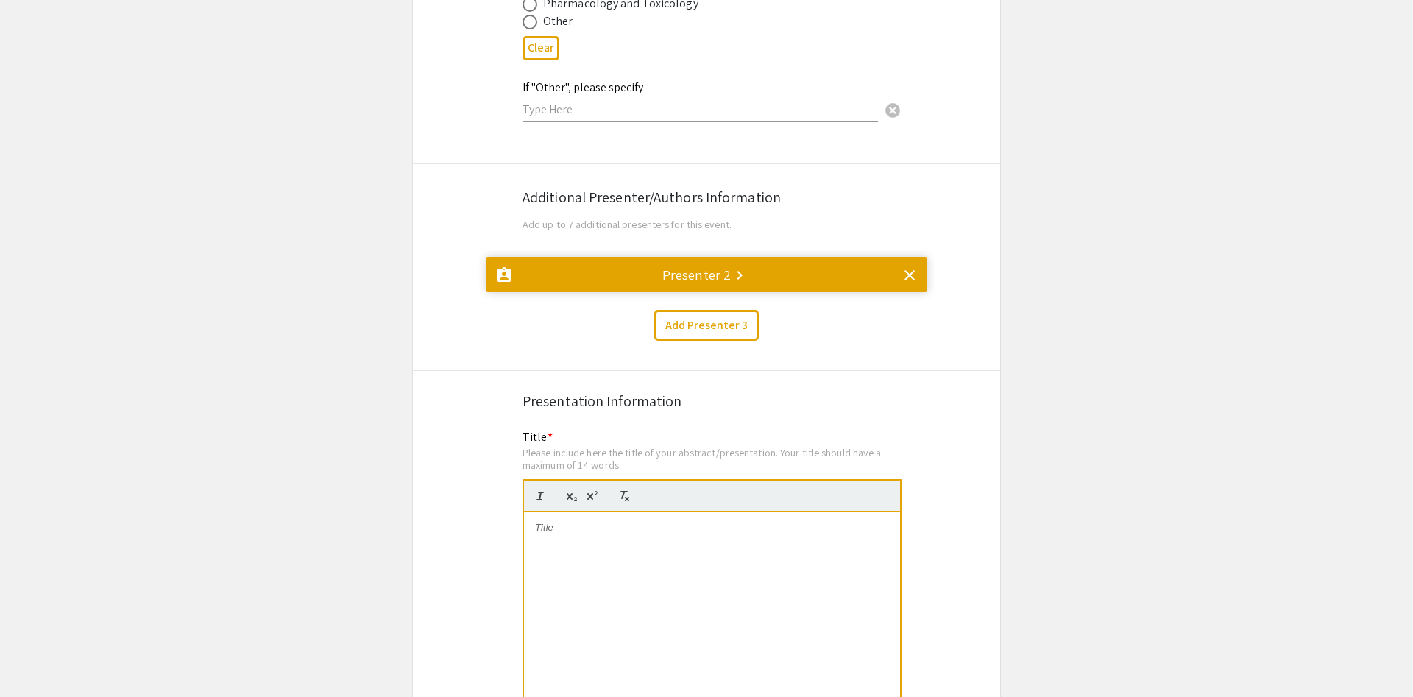
scroll to position [2367, 0]
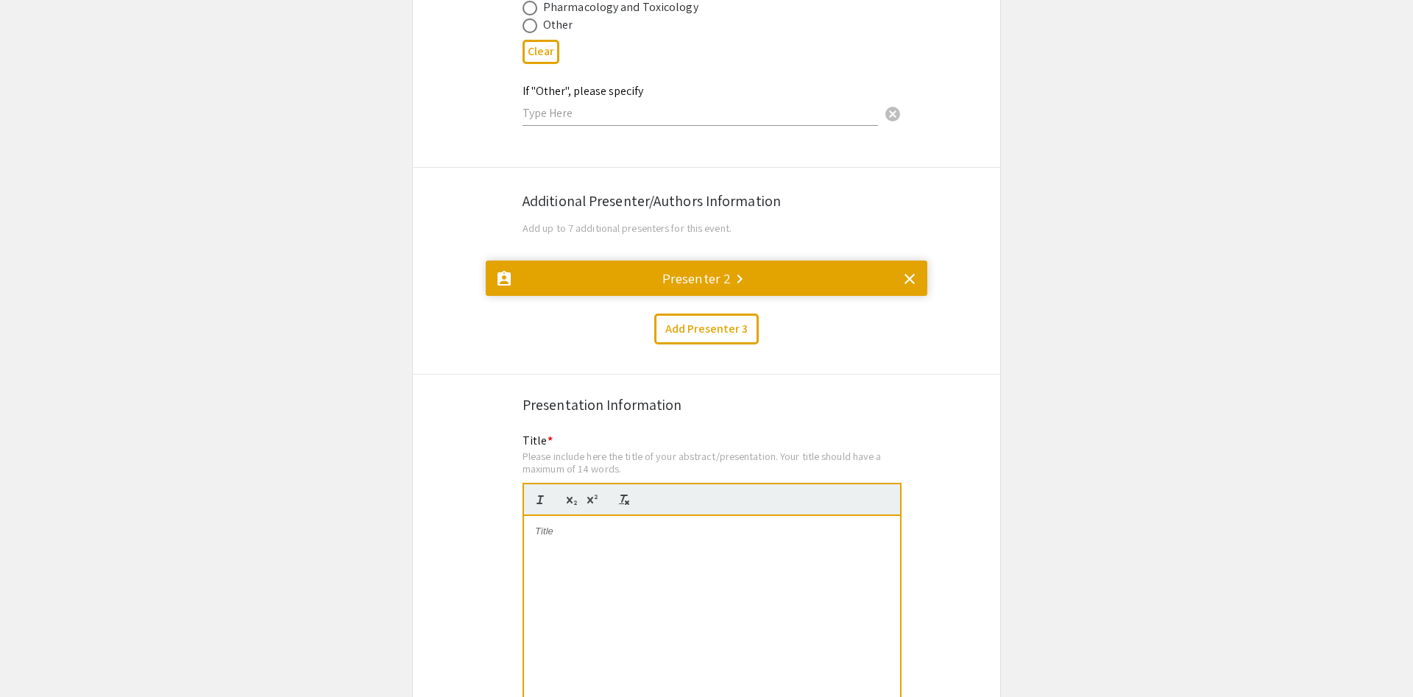
click at [910, 270] on mat-icon "clear" at bounding box center [910, 279] width 18 height 18
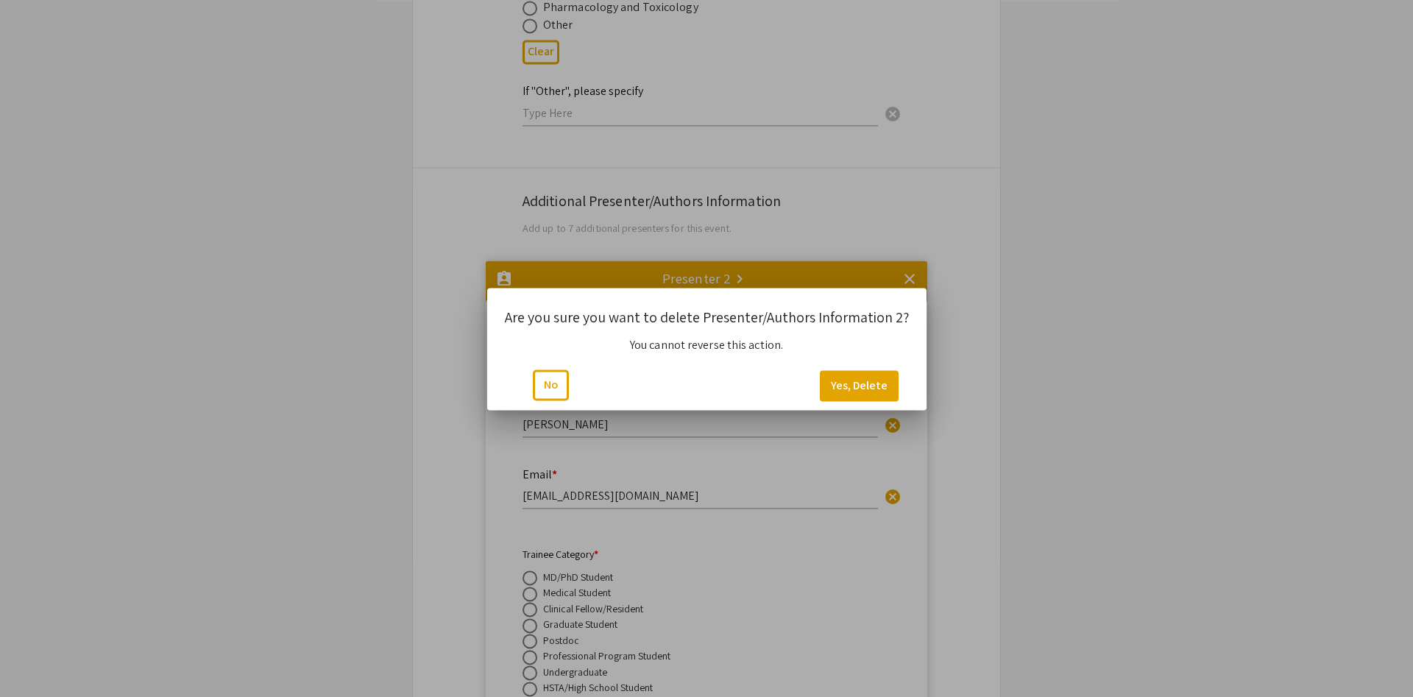
scroll to position [0, 0]
click at [870, 389] on button "Yes, Delete" at bounding box center [859, 385] width 79 height 31
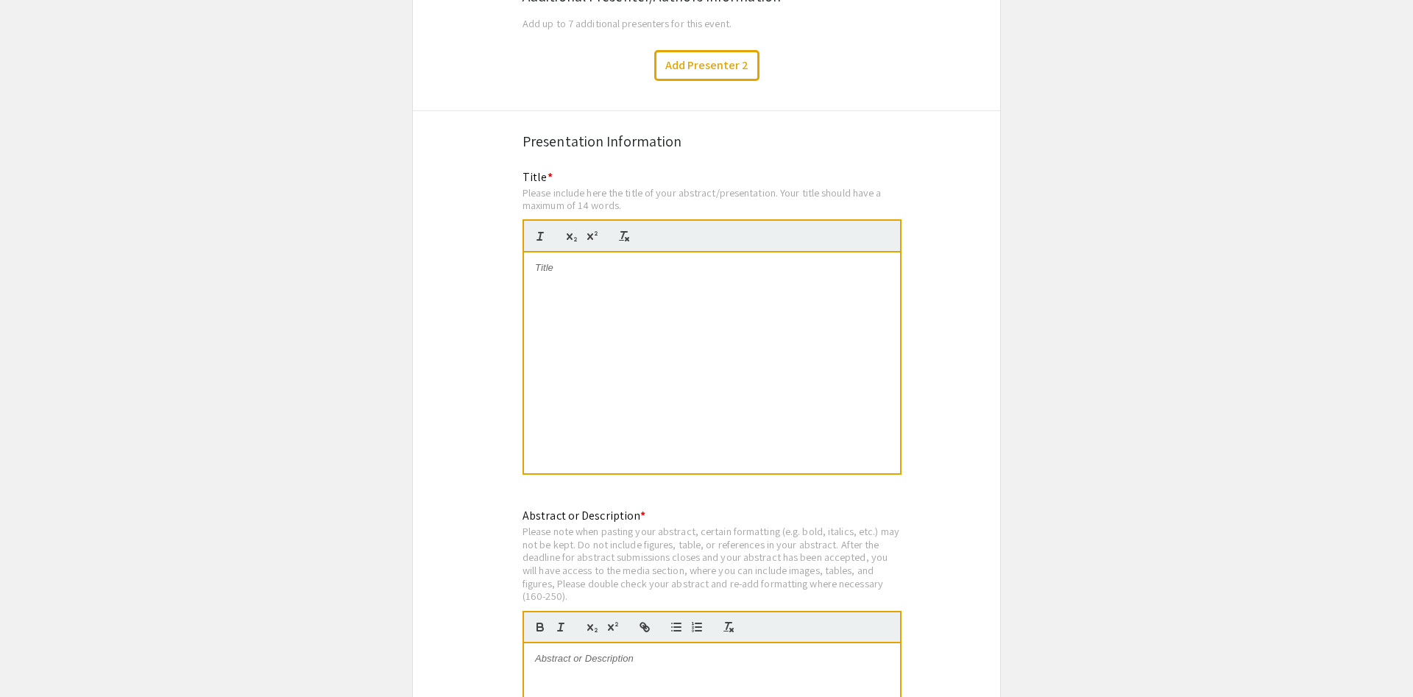
scroll to position [2592, 0]
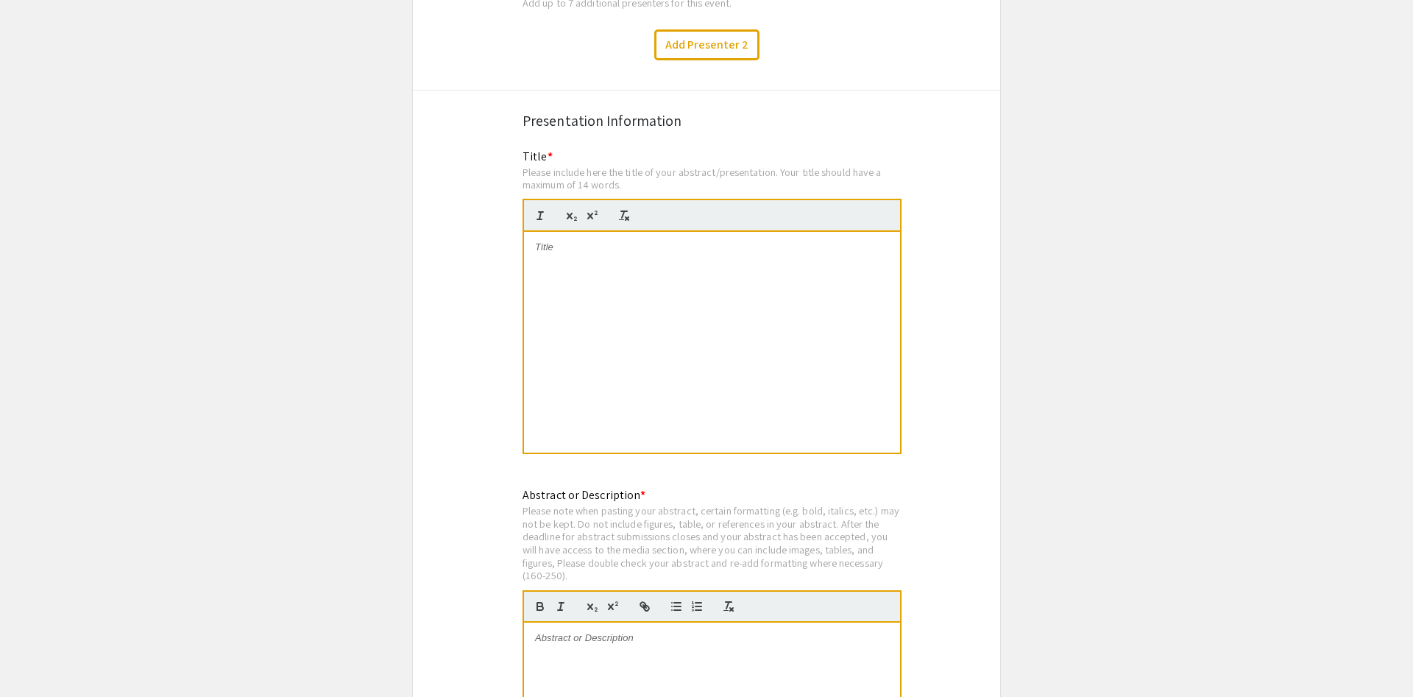
click at [661, 232] on div at bounding box center [712, 342] width 376 height 221
click at [630, 232] on div "Dietary Genistein Enhances Associative Learning and Memory in a Rabbit Model of…" at bounding box center [712, 342] width 376 height 221
click at [670, 255] on div "Dietary Genistein Enhances Associative Learning and Memory in a Rabbit Model of…" at bounding box center [712, 342] width 376 height 221
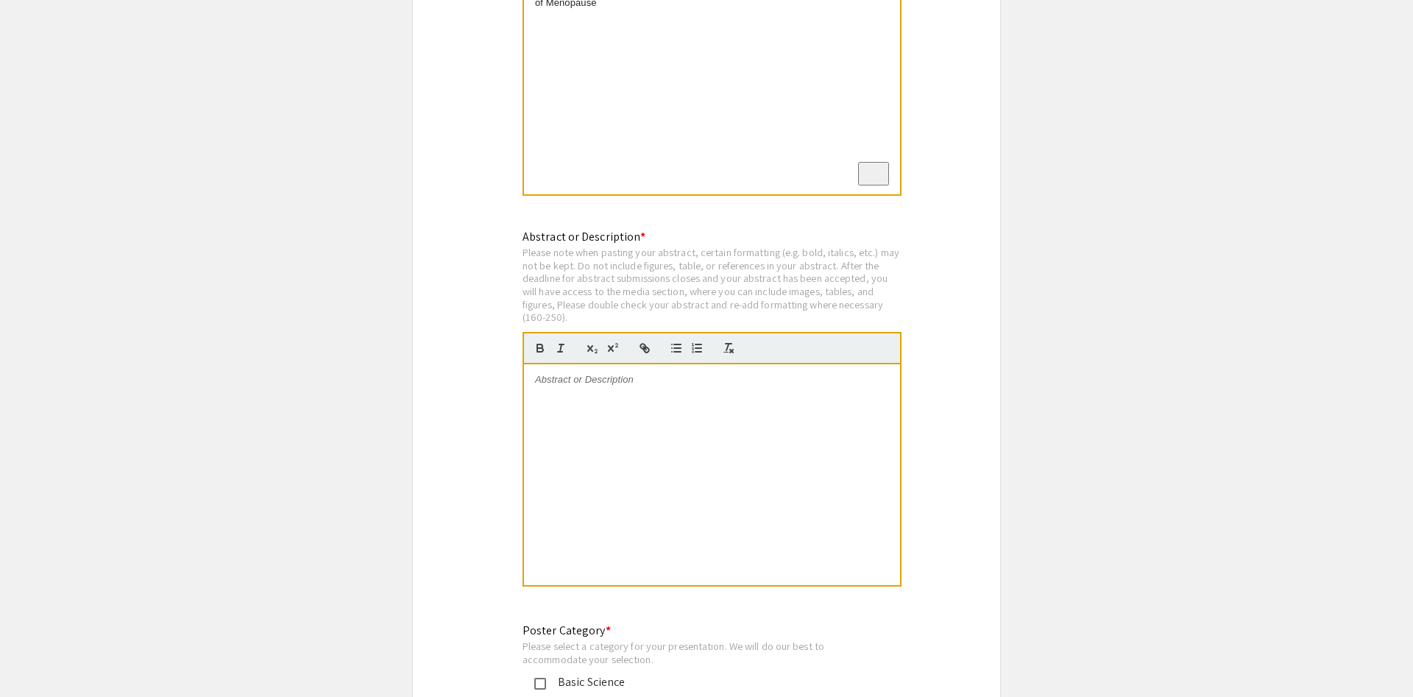
scroll to position [2967, 0]
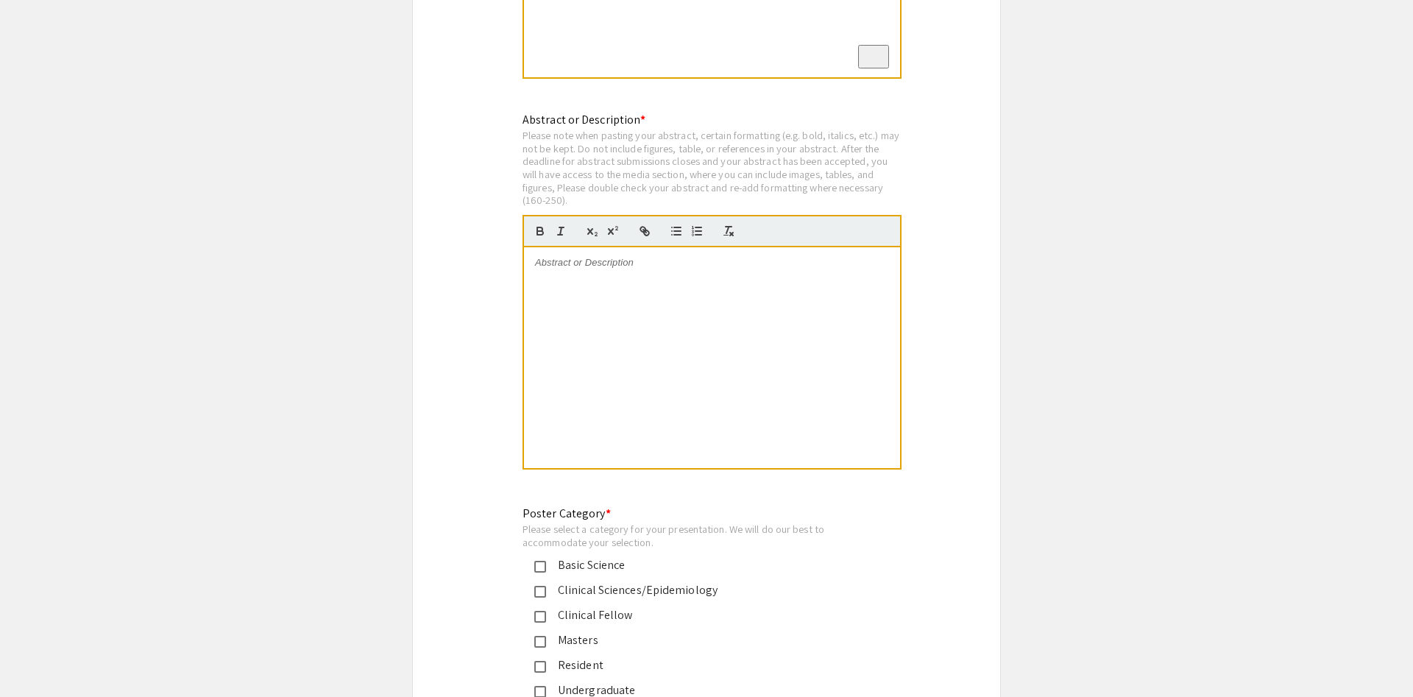
click at [680, 291] on div "To enrich screen reader interactions, please activate Accessibility in Grammarl…" at bounding box center [712, 357] width 376 height 221
click at [601, 247] on div "To enrich screen reader interactions, please activate Accessibility in Grammarl…" at bounding box center [712, 357] width 376 height 221
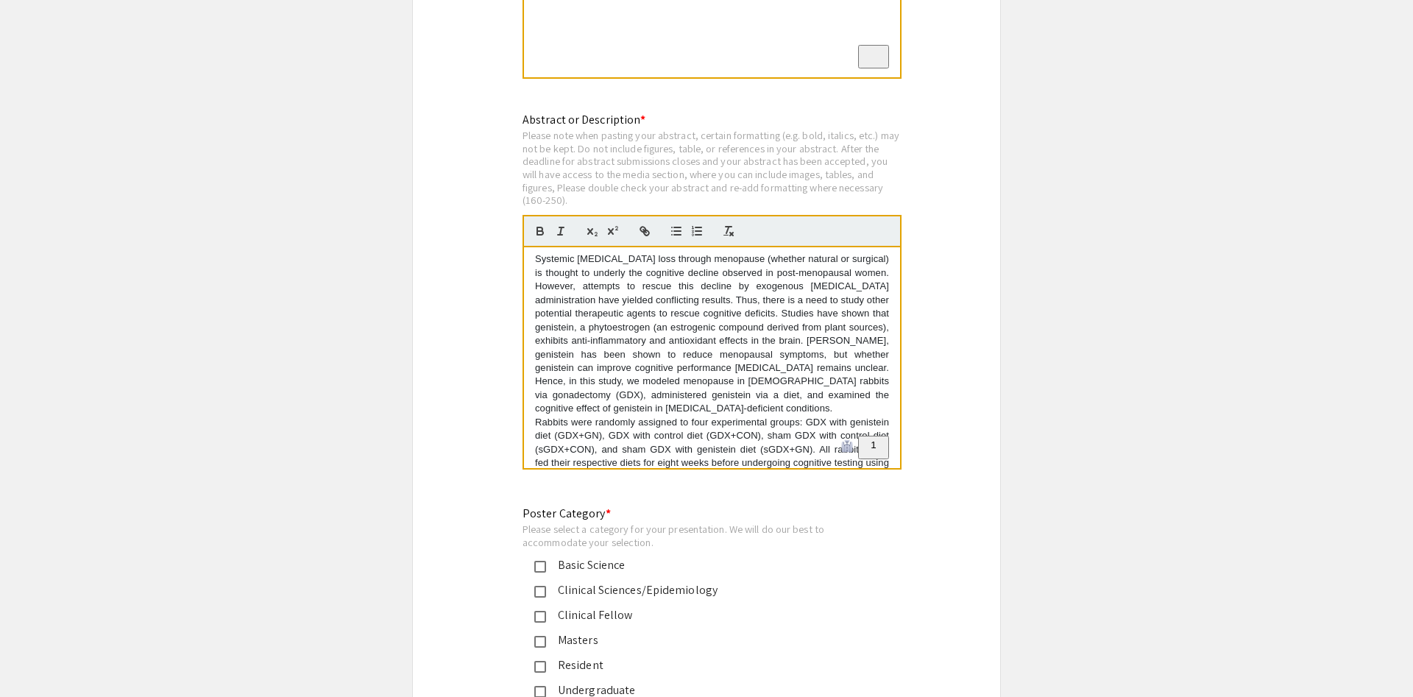
scroll to position [0, 0]
click at [603, 256] on p "Systemic estrogen loss through menopause (whether natural or surgical) is thoug…" at bounding box center [712, 337] width 354 height 163
click at [657, 361] on p "Systemic estrogen loss through menopause (whether natural or surgical) is thoug…" at bounding box center [712, 337] width 354 height 163
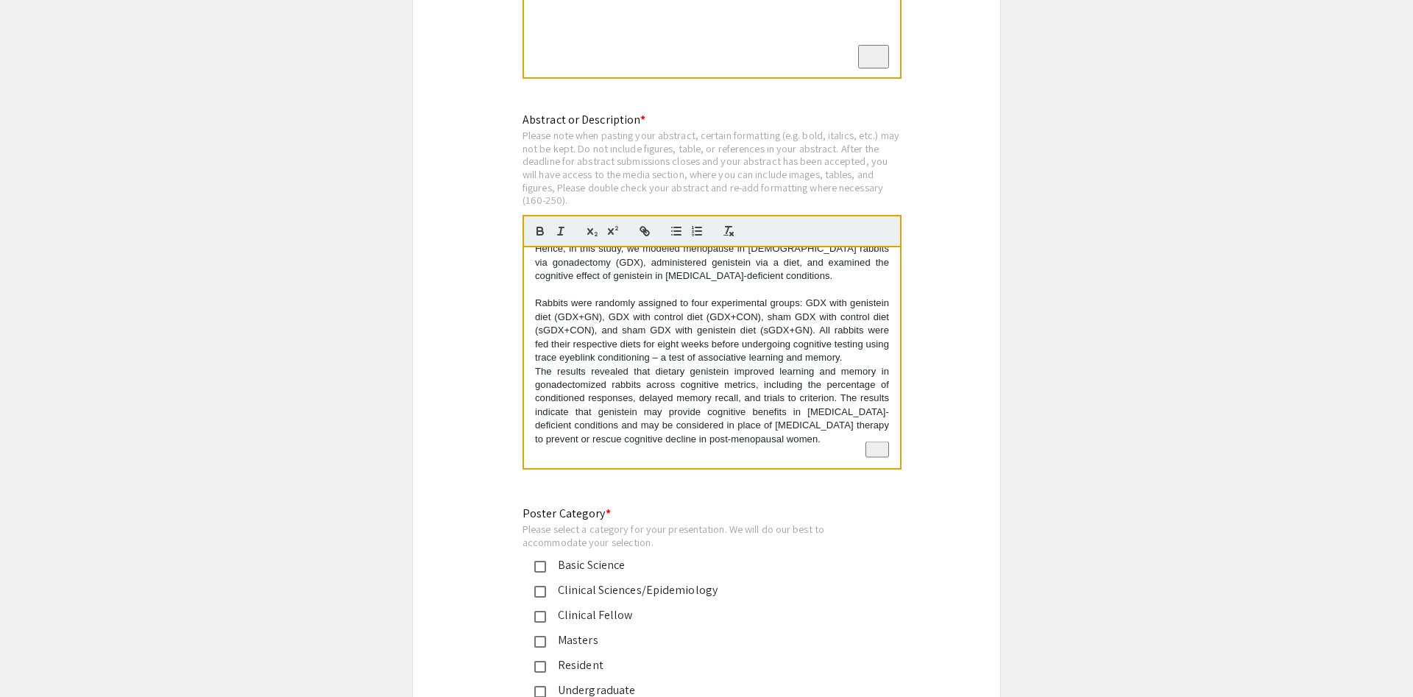
scroll to position [136, 0]
click at [538, 365] on p "The results revealed that dietary genistein improved learning and memory in gon…" at bounding box center [712, 406] width 354 height 82
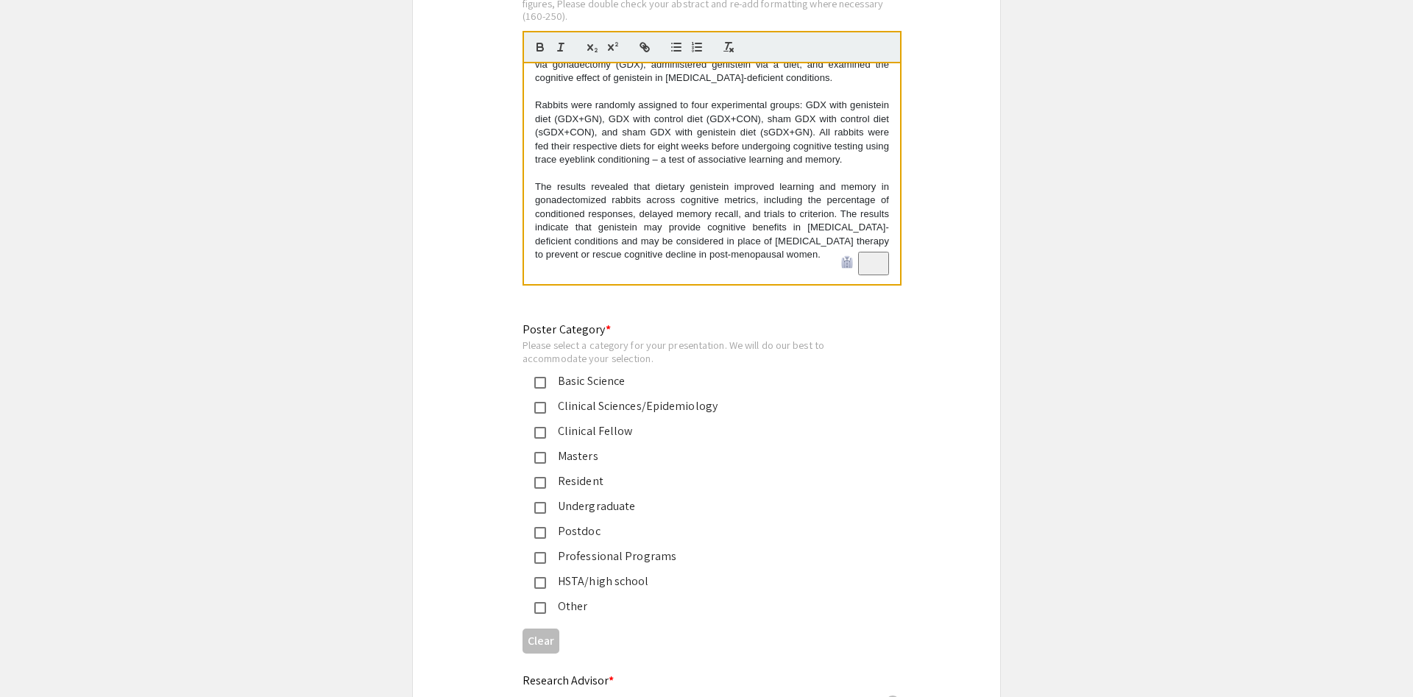
scroll to position [3192, 0]
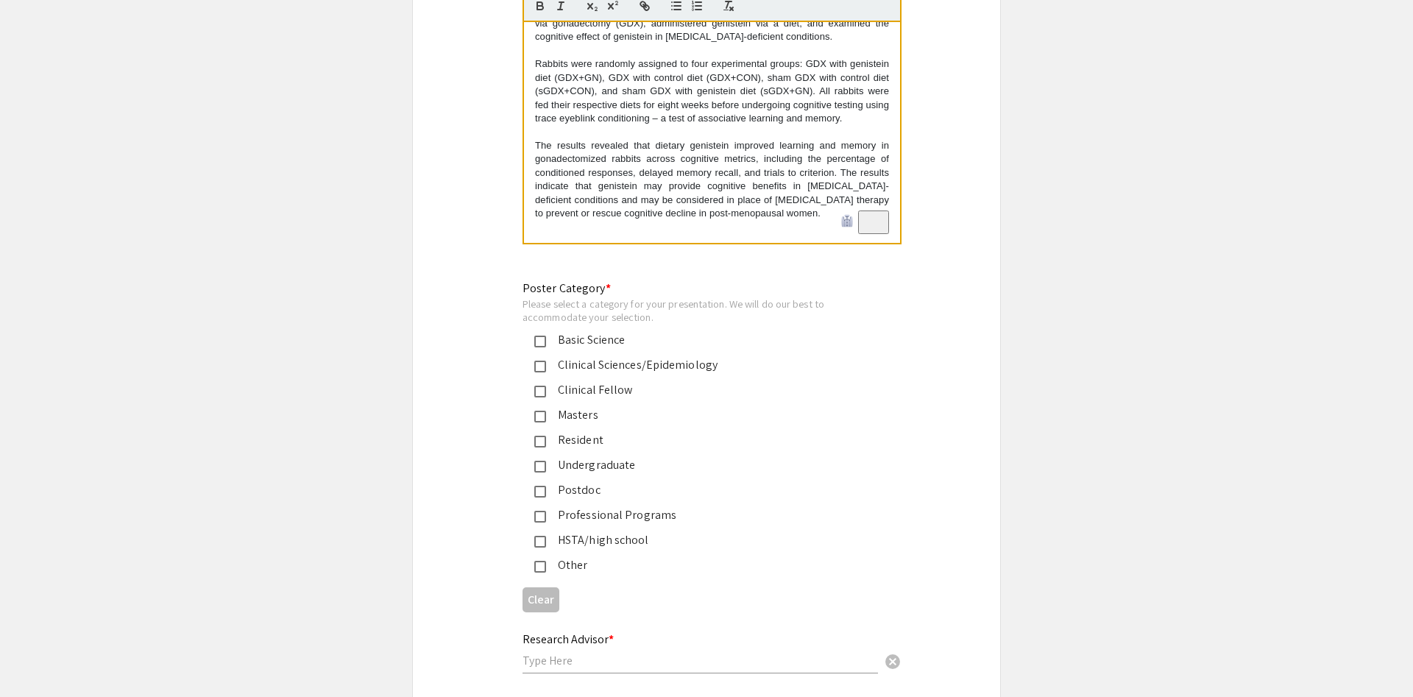
click at [539, 336] on mat-pseudo-checkbox at bounding box center [540, 342] width 12 height 12
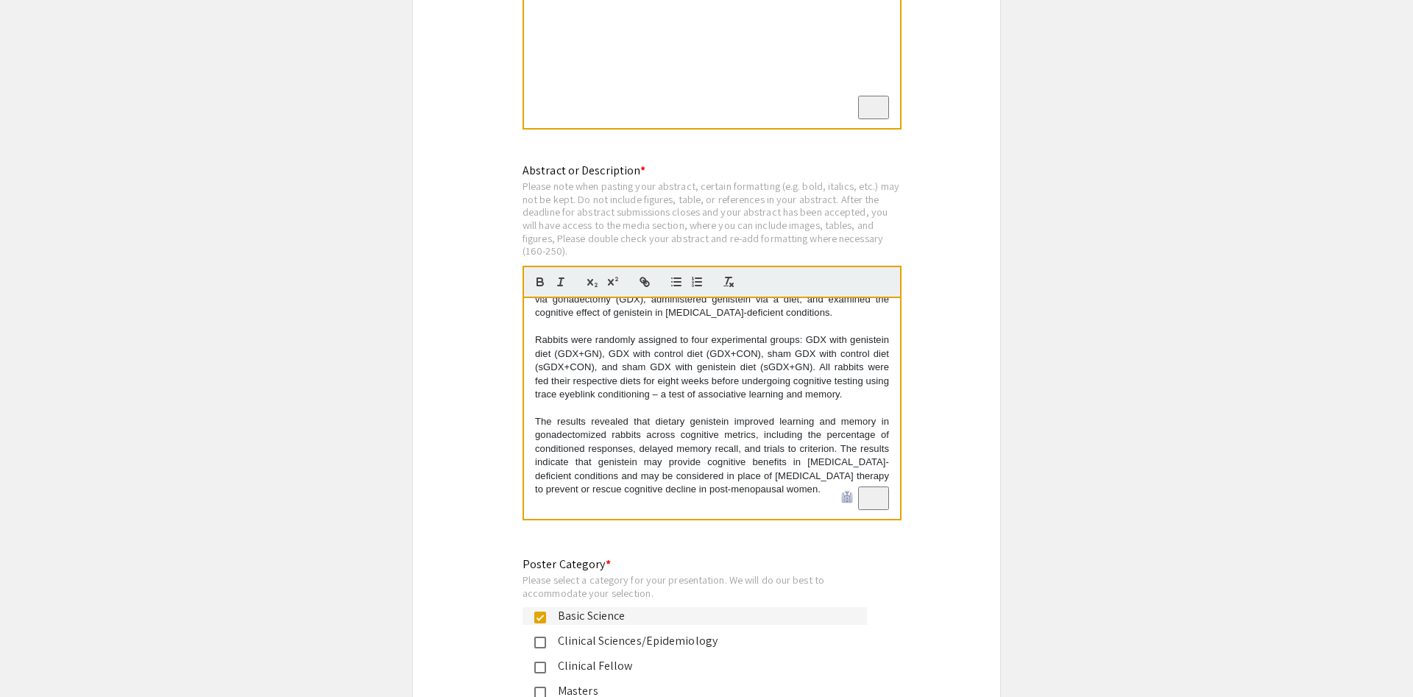
scroll to position [2892, 0]
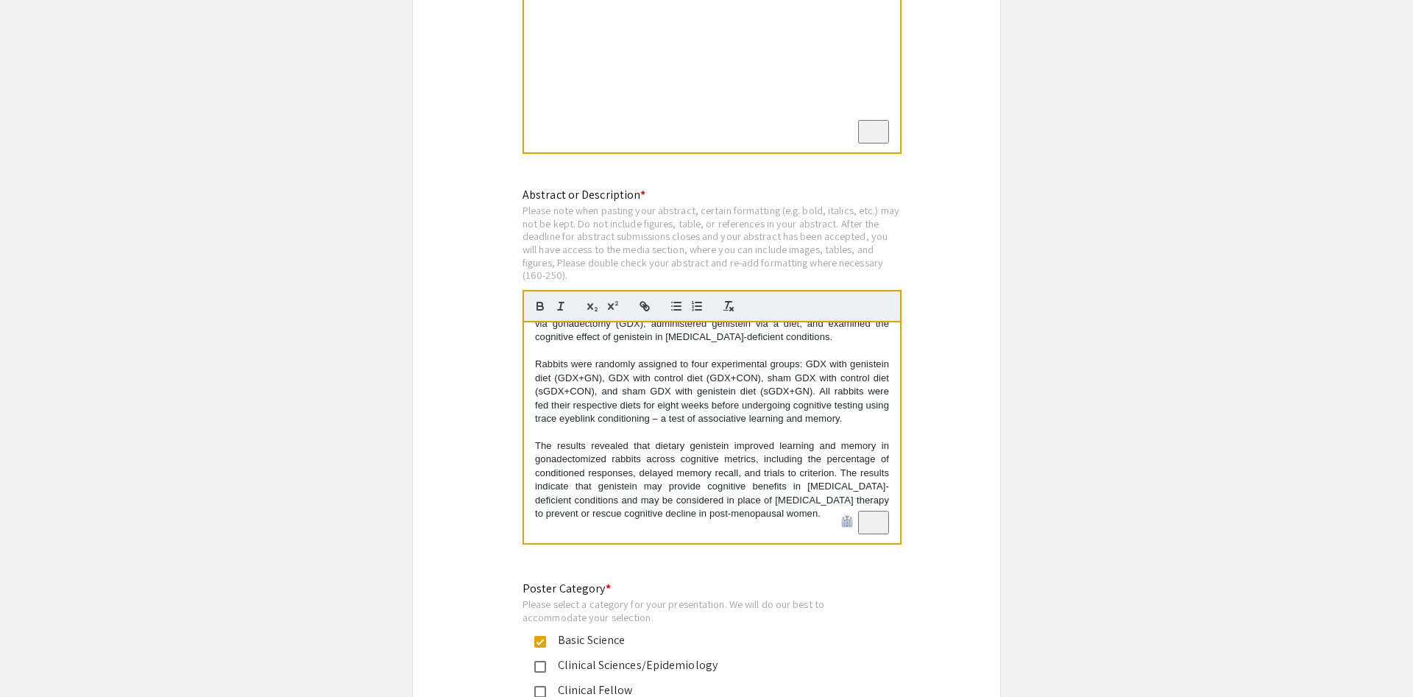
click at [732, 358] on p "Rabbits were randomly assigned to four experimental groups: GDX with genistein …" at bounding box center [712, 392] width 354 height 68
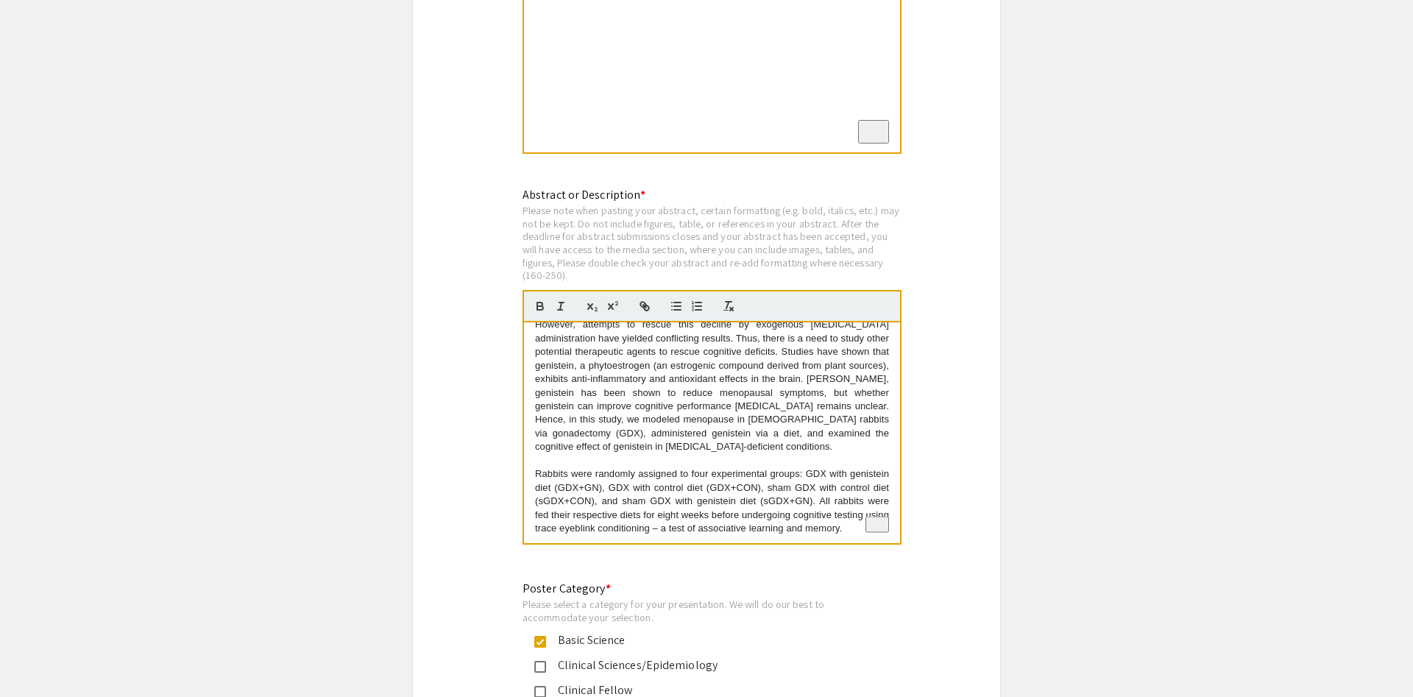
scroll to position [0, 0]
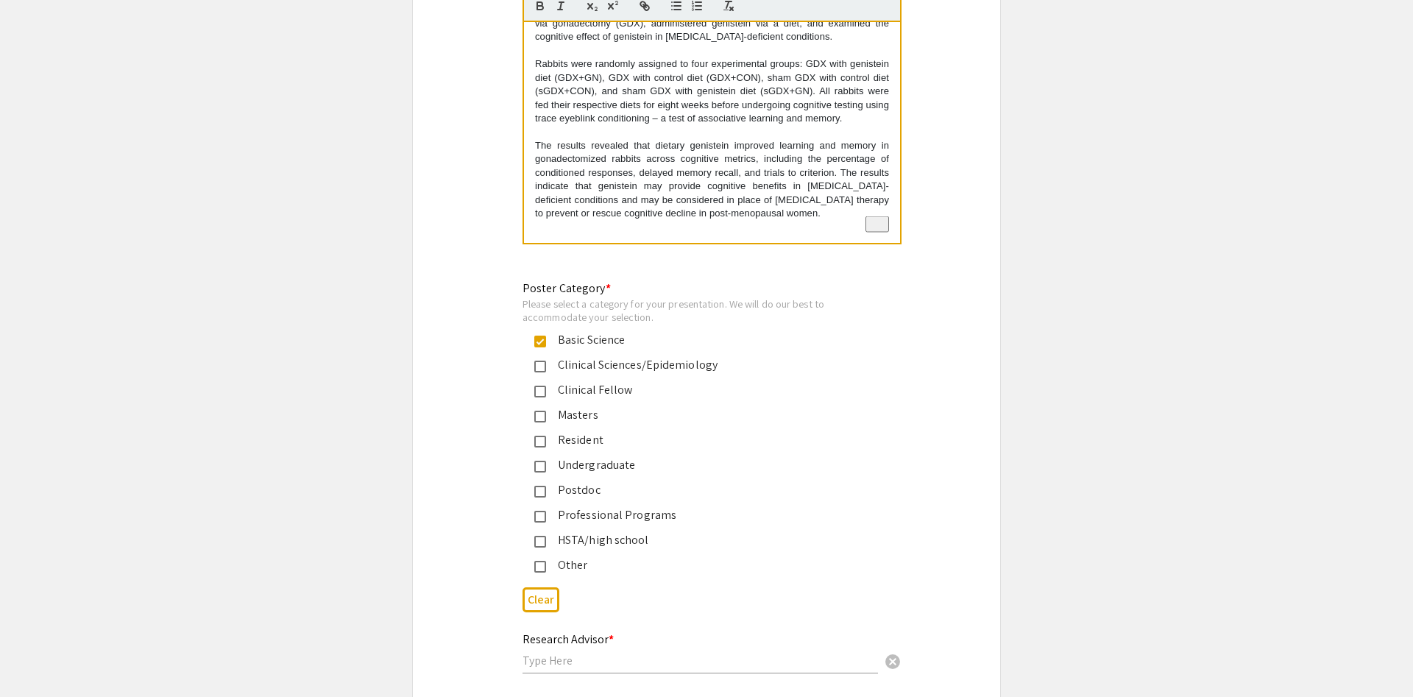
click at [649, 187] on div "Systemic estrogen loss through menopause (whether natural or surgical) is thoug…" at bounding box center [712, 132] width 376 height 221
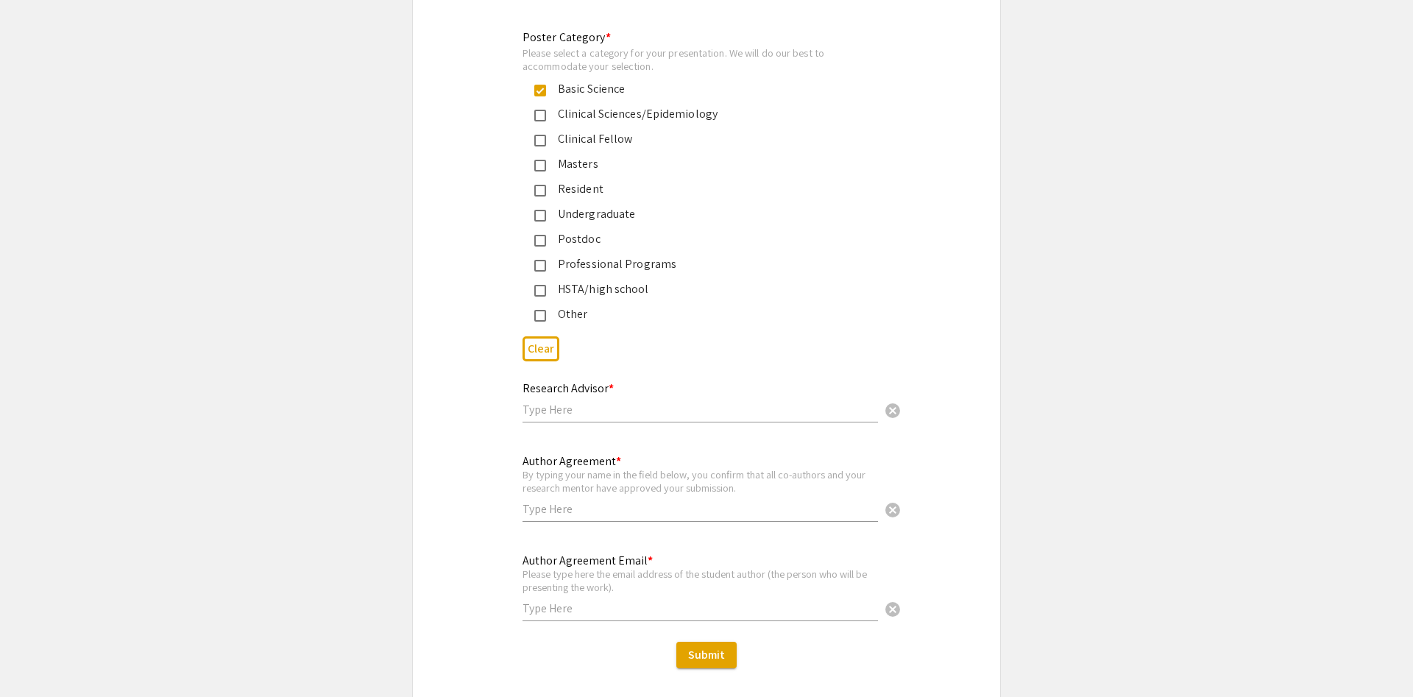
click at [607, 402] on input "text" at bounding box center [701, 409] width 356 height 15
type input "Dr. Bernard Schreurs"
click at [621, 501] on input "text" at bounding box center [701, 508] width 356 height 15
type input "Ezekiel Irewole"
click at [609, 601] on input "text" at bounding box center [701, 608] width 356 height 15
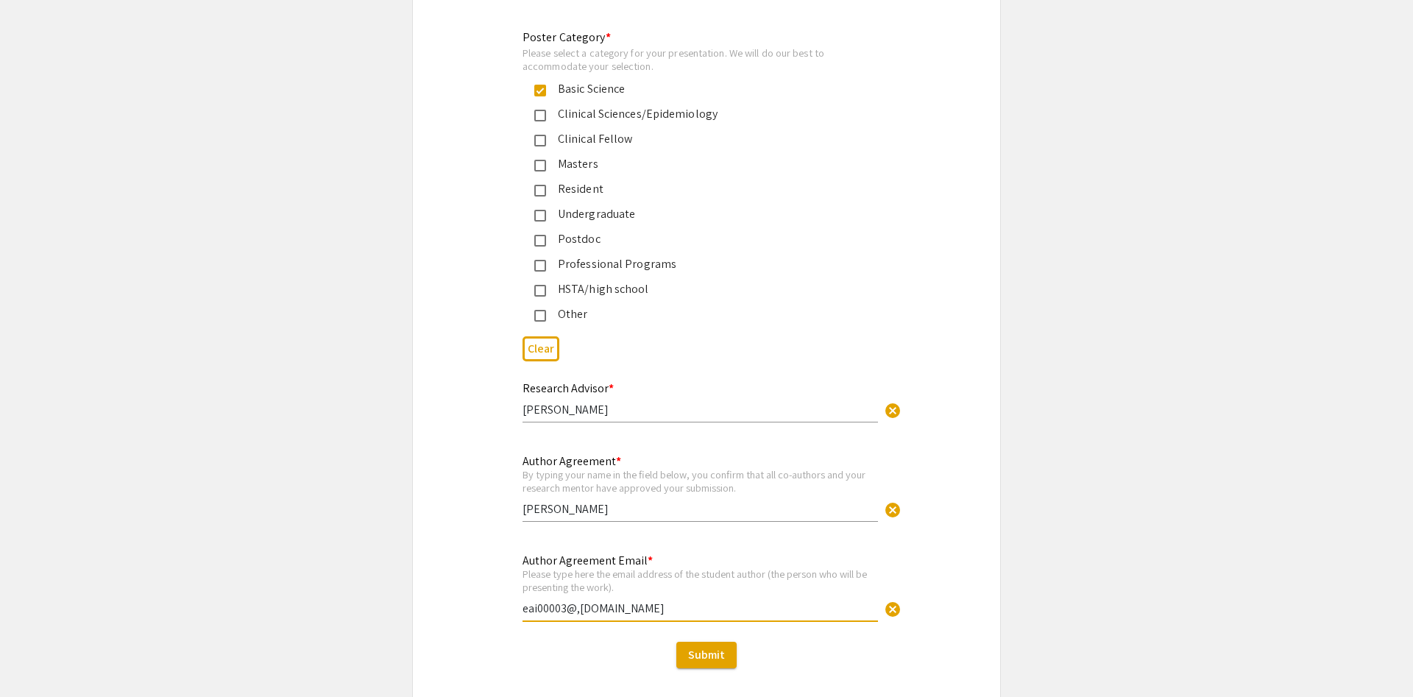
click at [580, 601] on input "eai00003@,ix.wvu.edu" at bounding box center [701, 608] width 356 height 15
drag, startPoint x: 540, startPoint y: 559, endPoint x: 562, endPoint y: 561, distance: 22.9
click at [562, 601] on input "eai00003@mix.wvu.edu" at bounding box center [701, 608] width 356 height 15
click at [659, 601] on input "eai00003@mix.wvu.edu" at bounding box center [701, 608] width 356 height 15
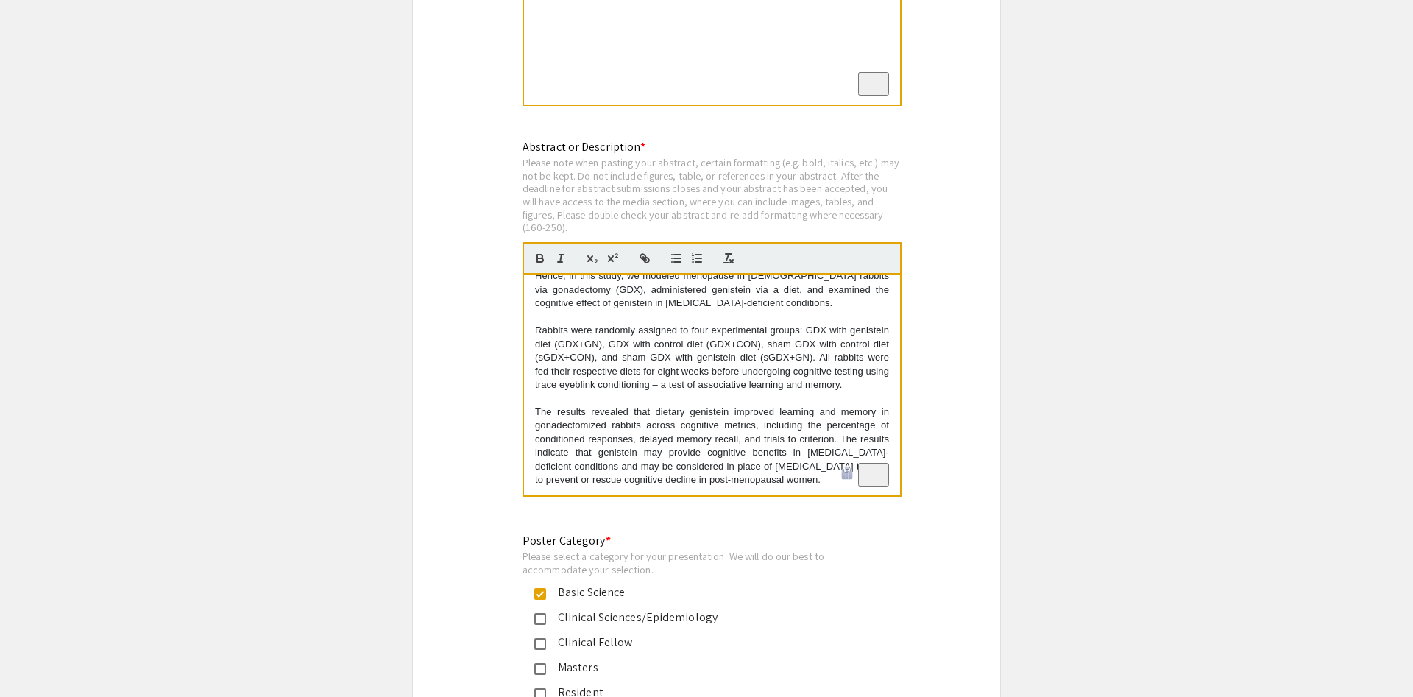
scroll to position [2918, 0]
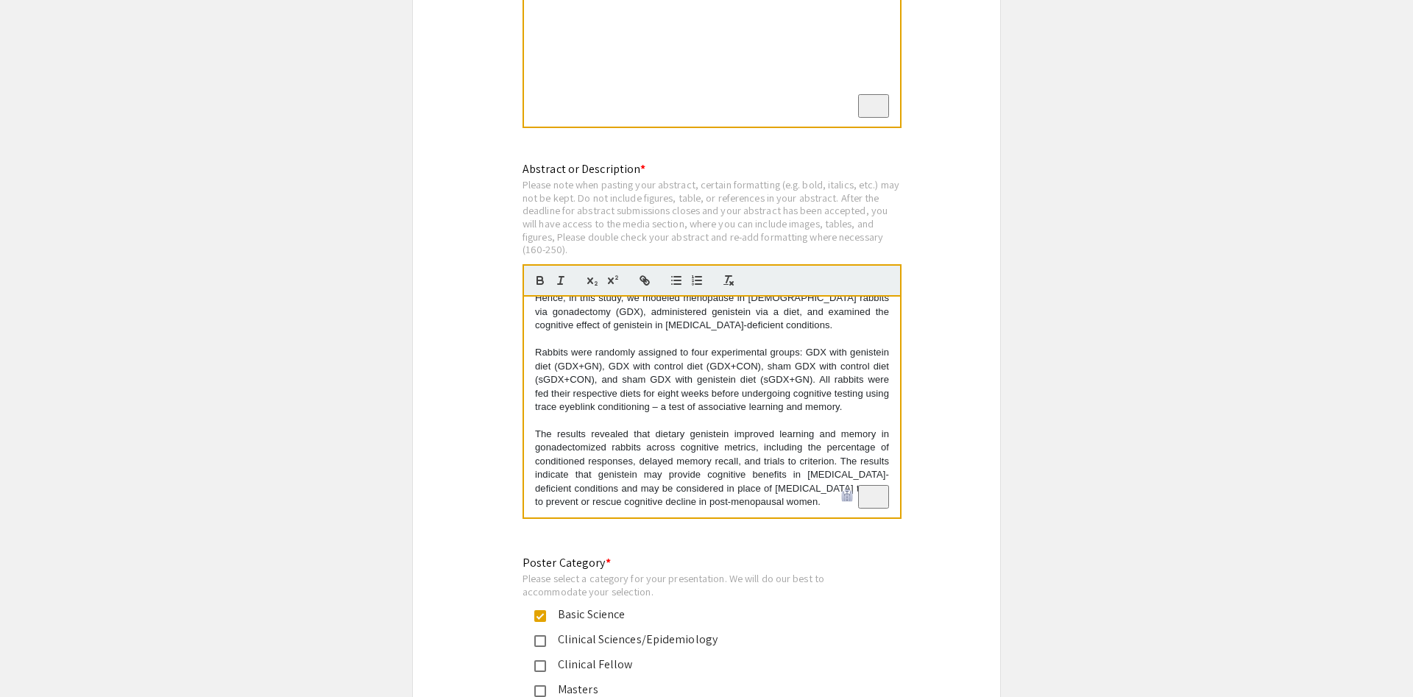
type input "eai00003@mix.wvu.edu"
click at [741, 461] on div "Systemic estrogen loss through menopause (whether natural or surgical) is thoug…" at bounding box center [712, 407] width 376 height 221
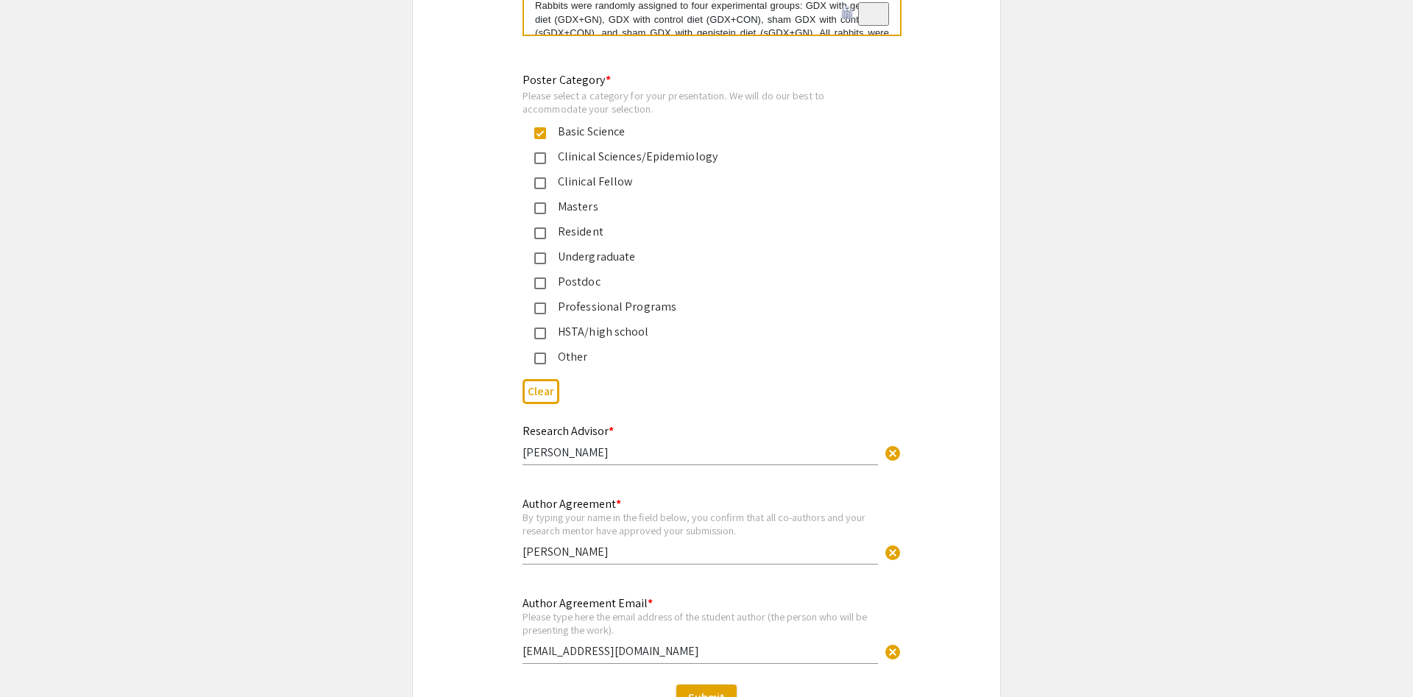
scroll to position [3444, 0]
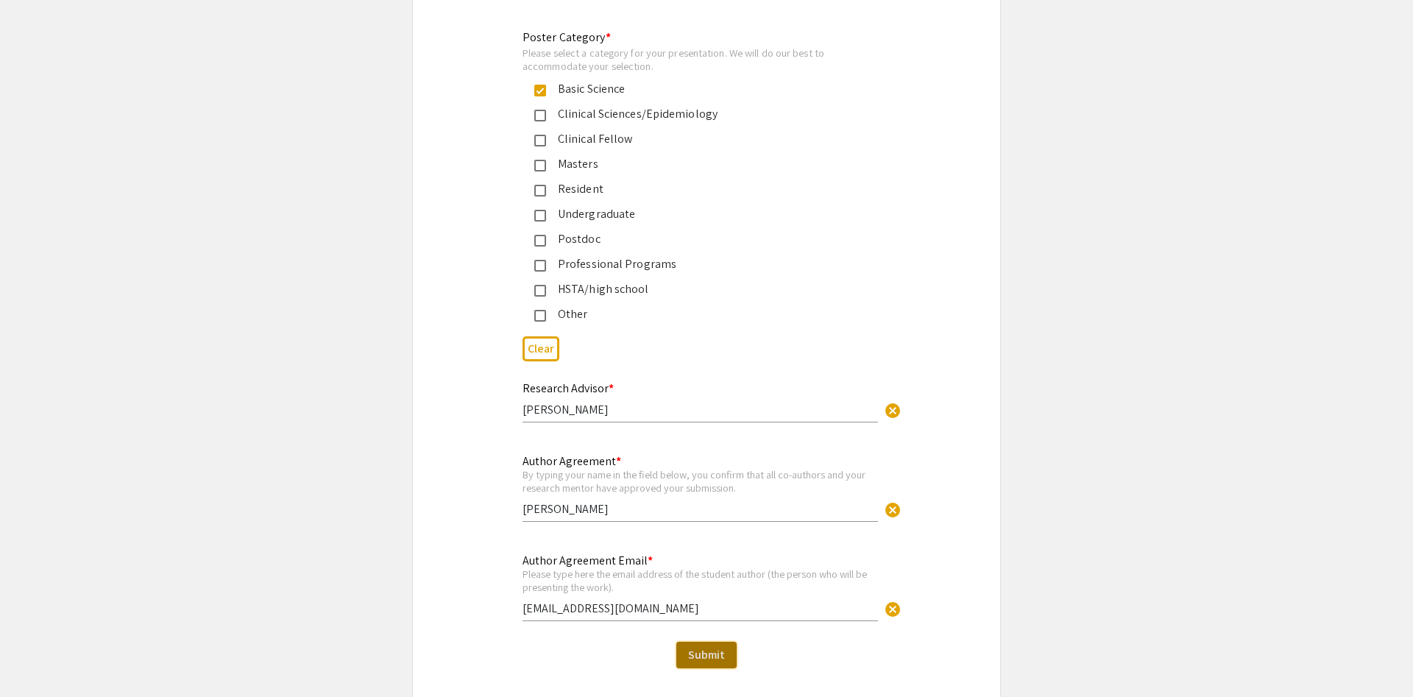
click at [701, 647] on span "Submit" at bounding box center [706, 654] width 37 height 15
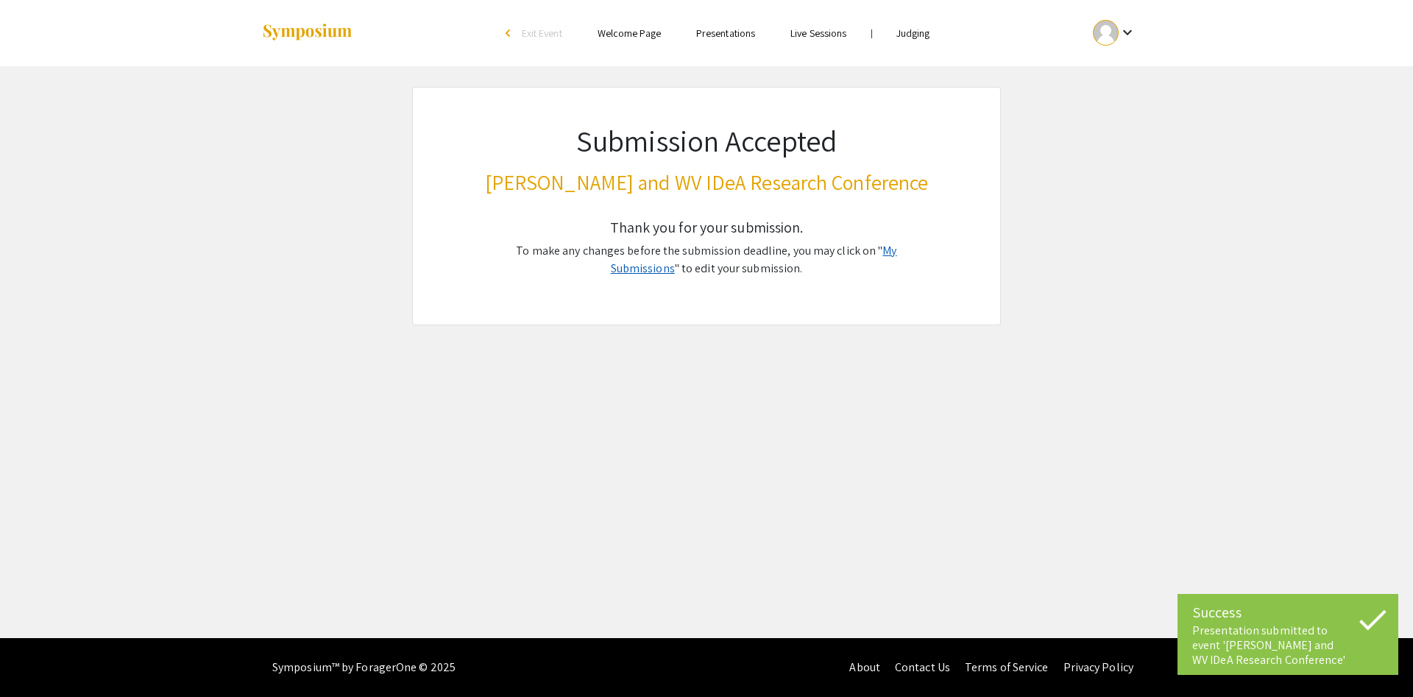
click at [875, 245] on link "My Submissions" at bounding box center [754, 259] width 286 height 33
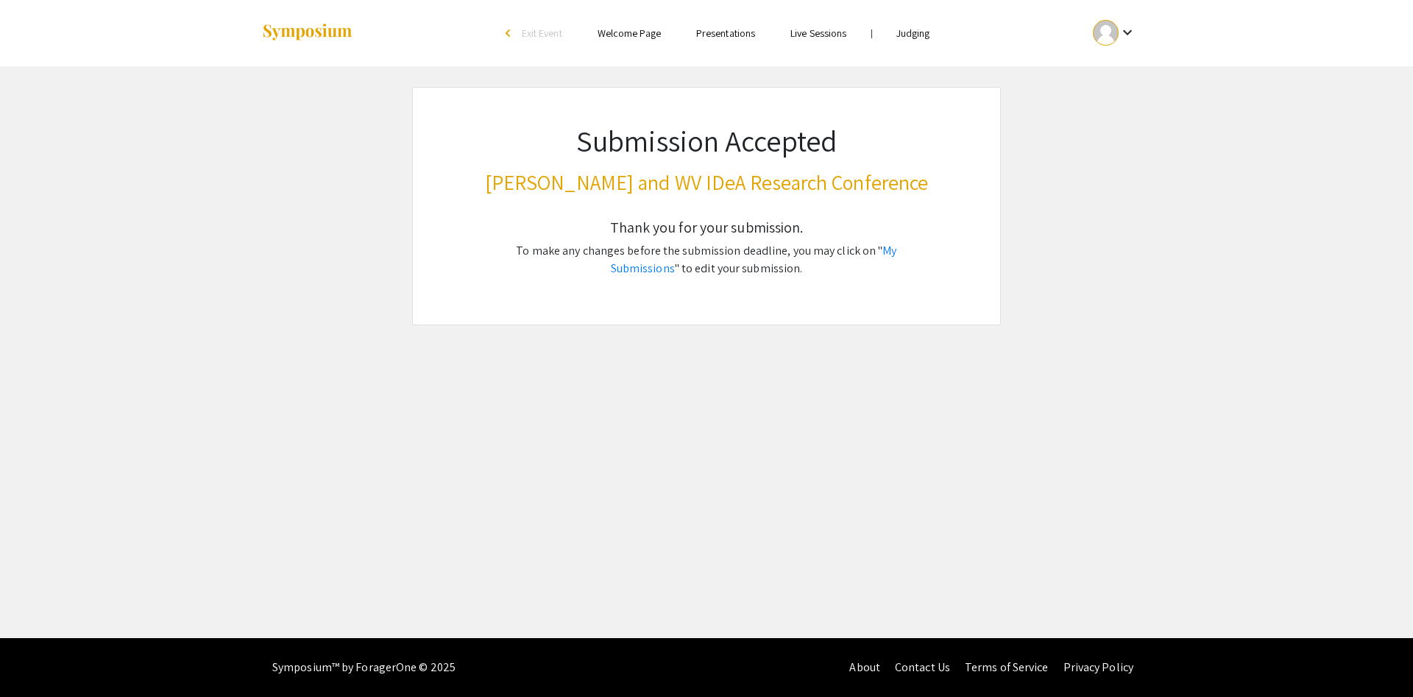
click at [916, 40] on link "Judging" at bounding box center [914, 32] width 34 height 13
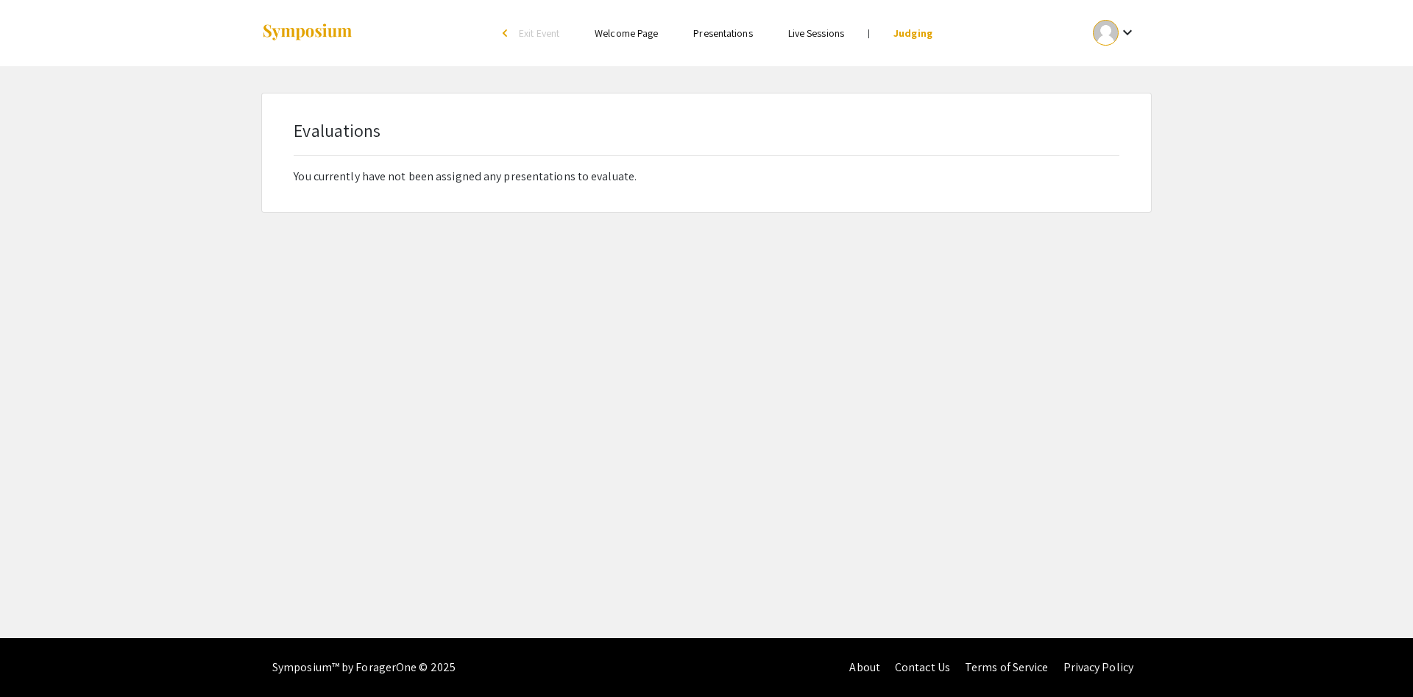
click at [448, 183] on p "You currently have not been assigned any presentations to evaluate." at bounding box center [706, 177] width 825 height 18
click at [1119, 20] on div "keyboard_arrow_down" at bounding box center [1114, 32] width 51 height 33
click at [328, 27] on div at bounding box center [706, 348] width 1413 height 697
click at [328, 31] on img at bounding box center [307, 33] width 92 height 20
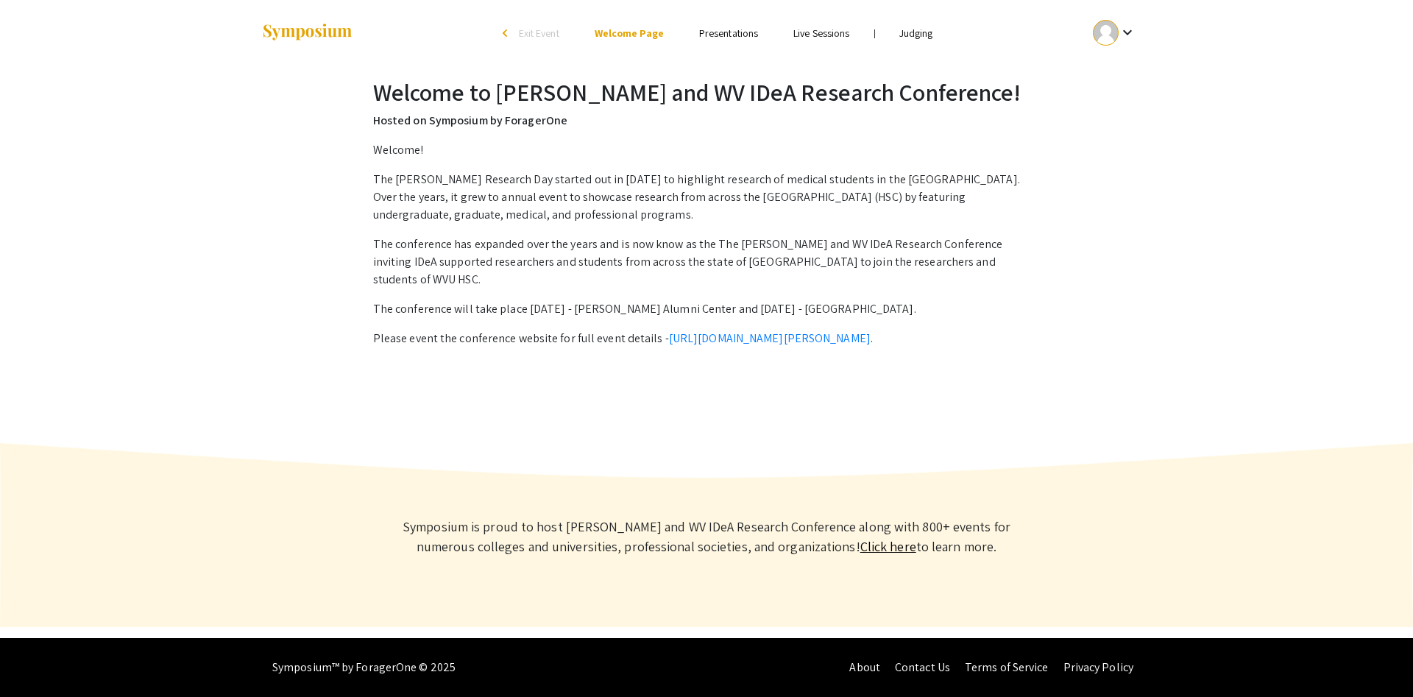
click at [501, 33] on li "arrow_back_ios Exit Event" at bounding box center [534, 33] width 85 height 18
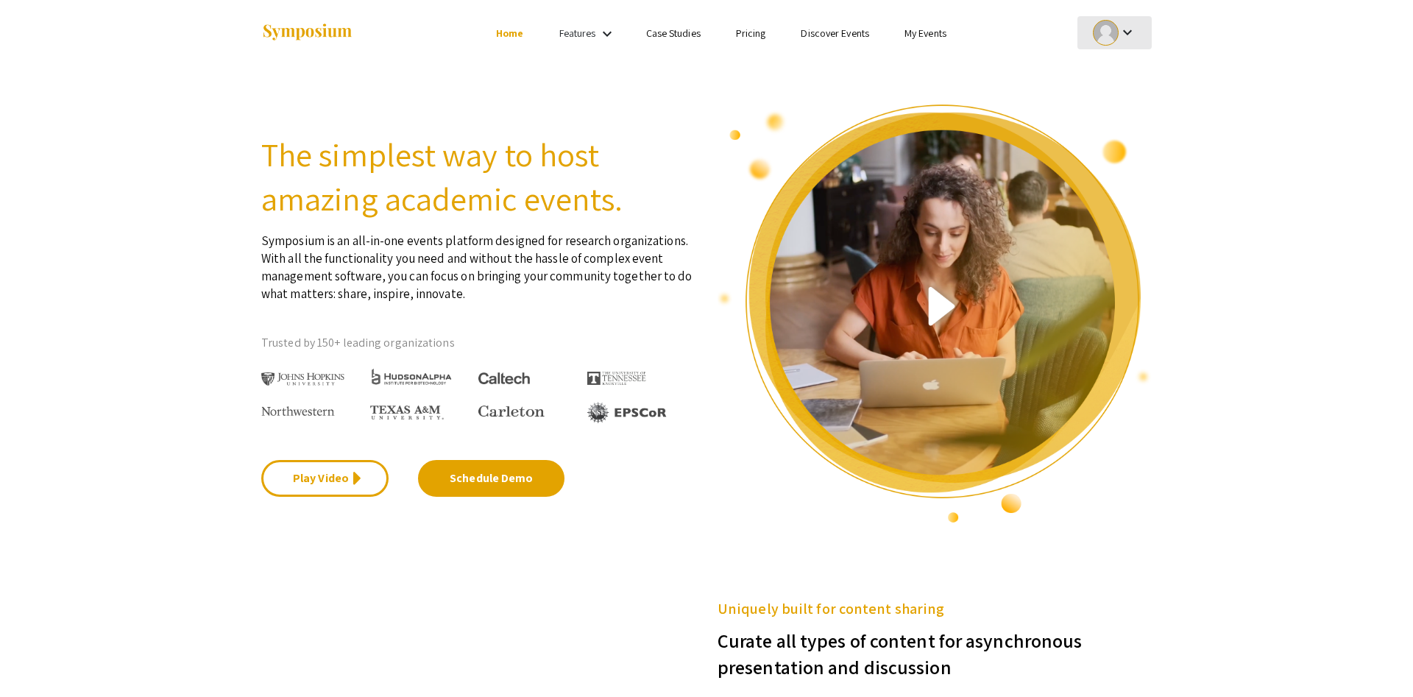
click at [1131, 27] on mat-icon "keyboard_arrow_down" at bounding box center [1128, 33] width 18 height 18
click at [1117, 69] on button "My Account" at bounding box center [1123, 72] width 91 height 35
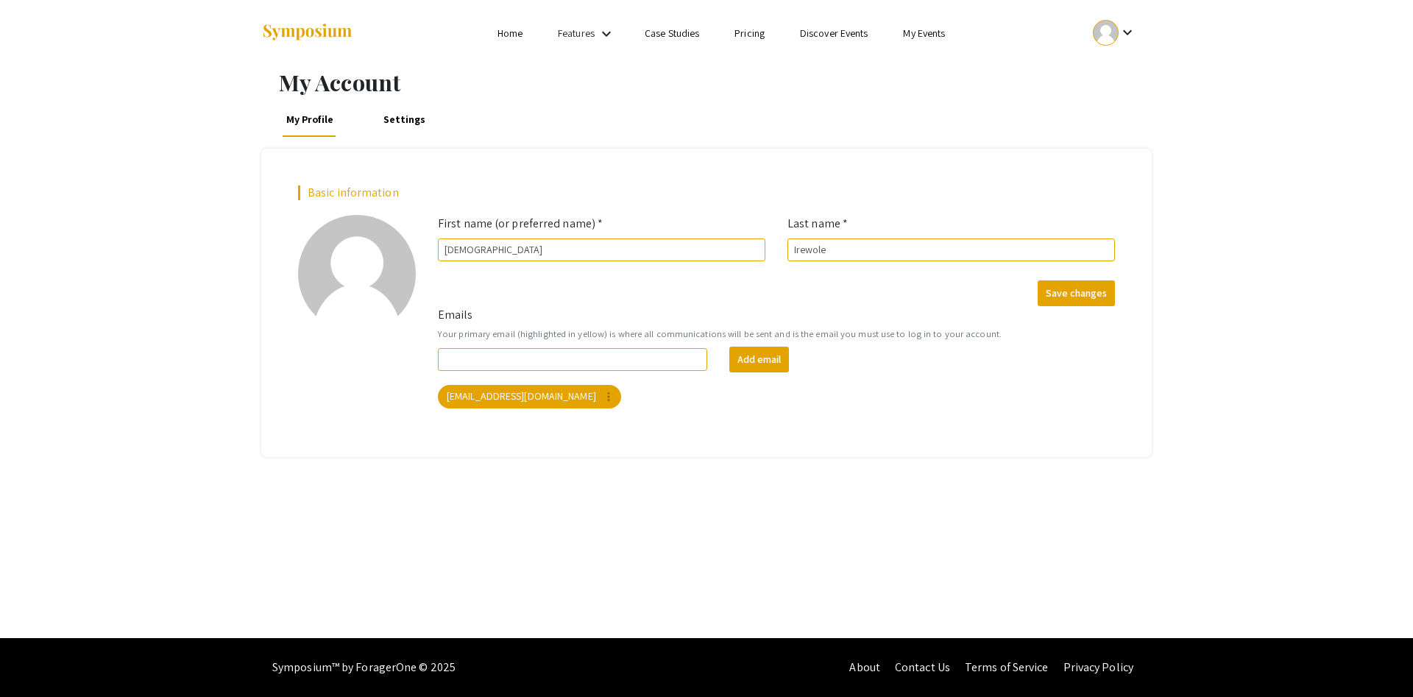
click at [601, 35] on mat-icon "keyboard_arrow_down" at bounding box center [607, 34] width 18 height 18
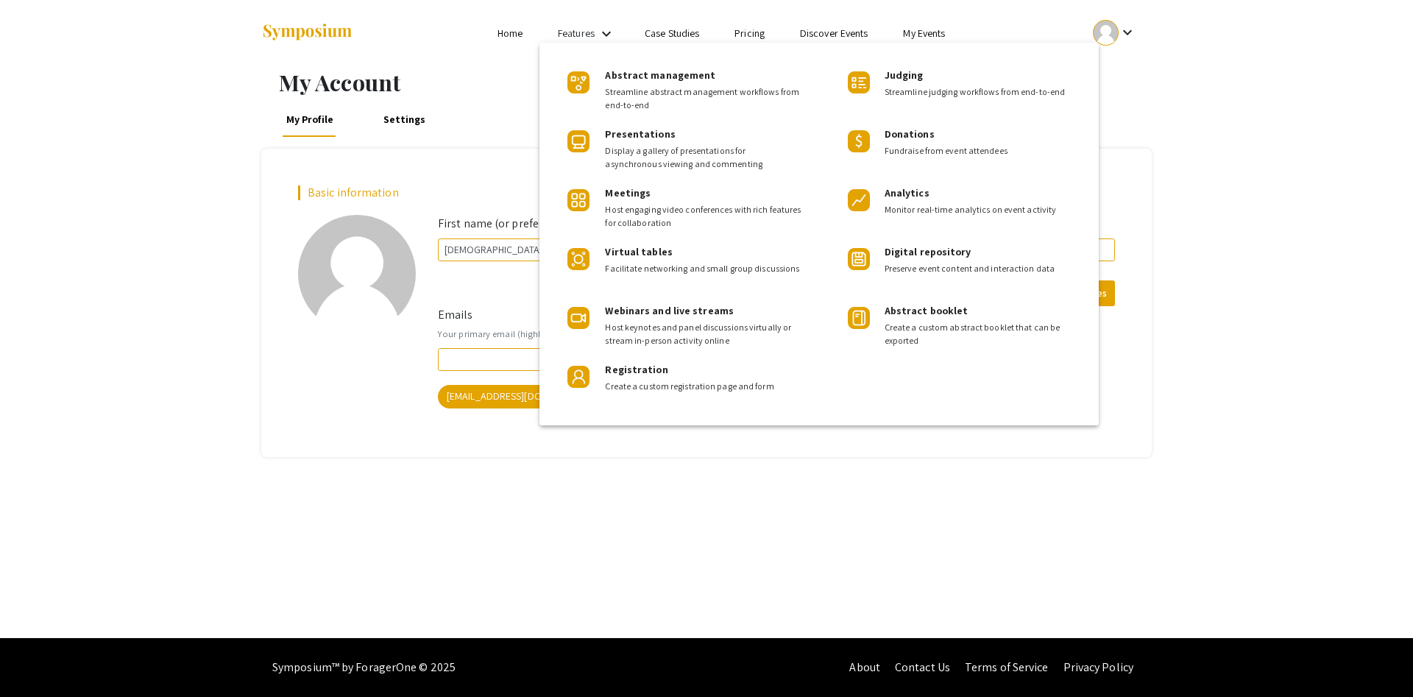
click at [601, 29] on div at bounding box center [706, 348] width 1413 height 697
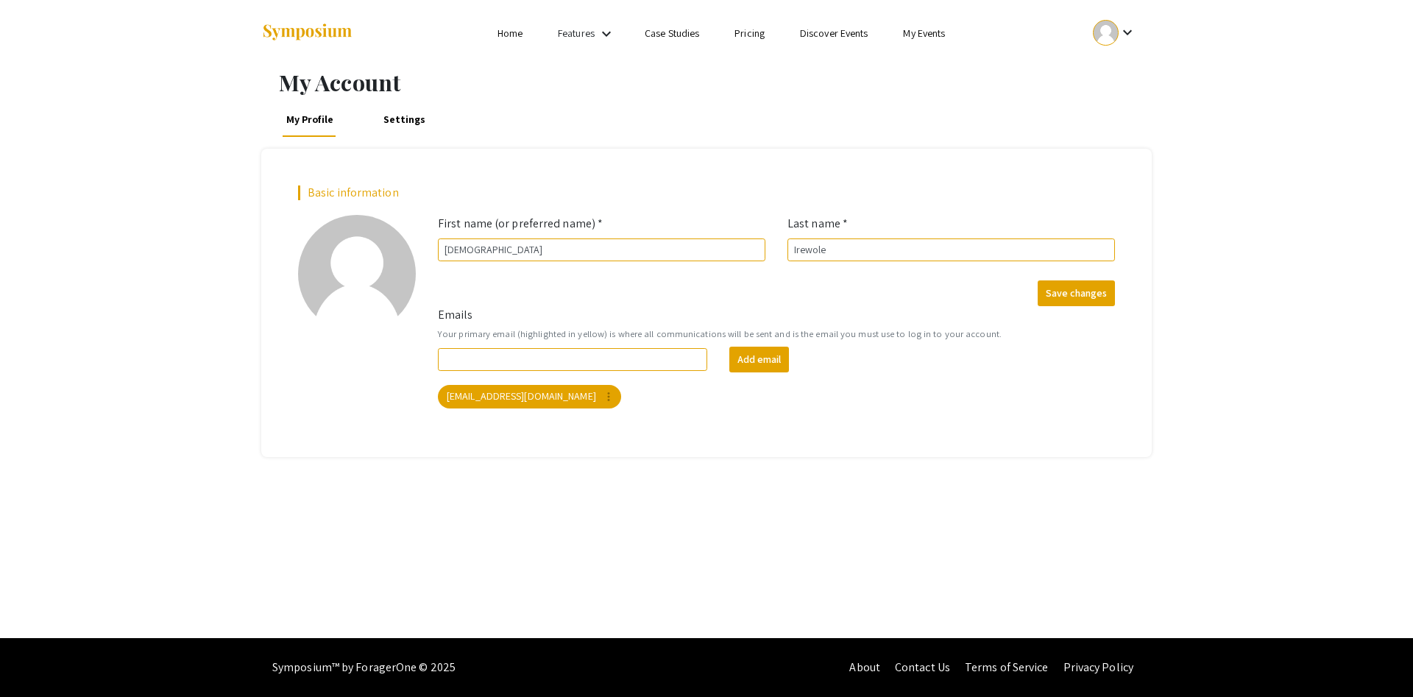
click at [905, 34] on link "My Events" at bounding box center [924, 32] width 42 height 13
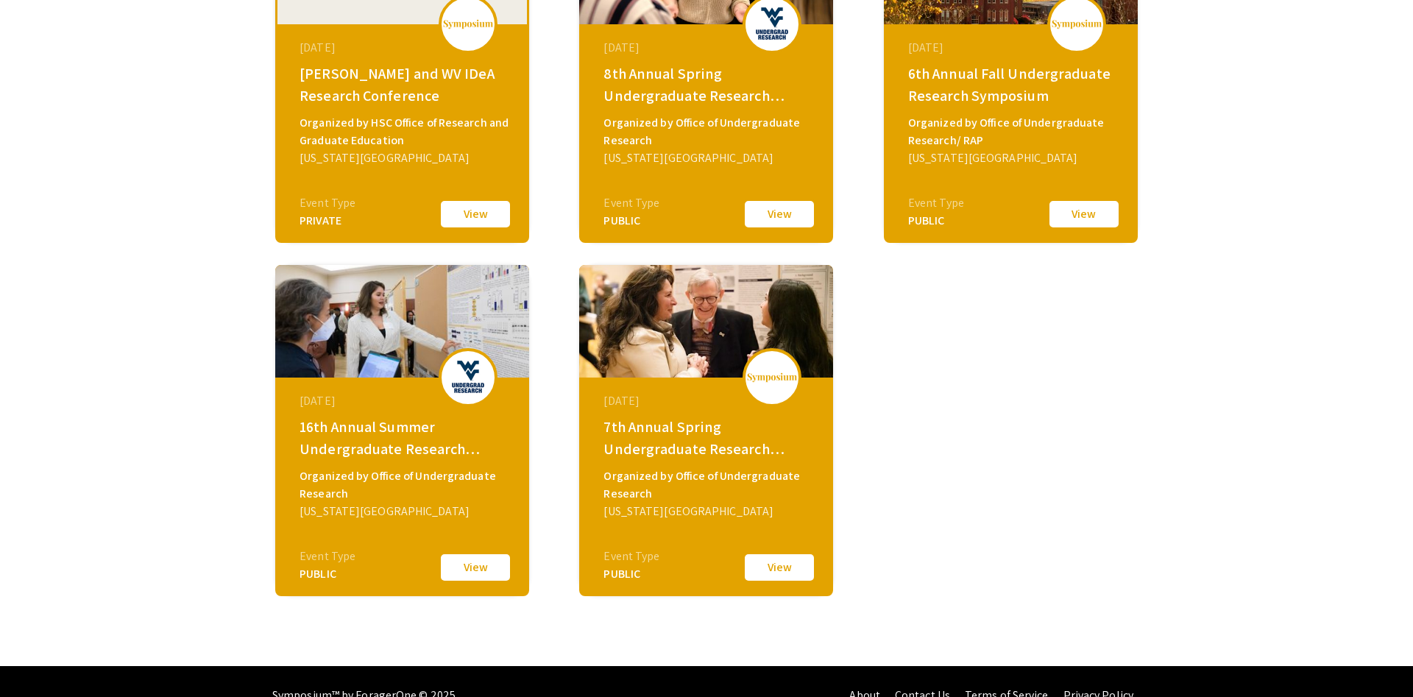
scroll to position [281, 0]
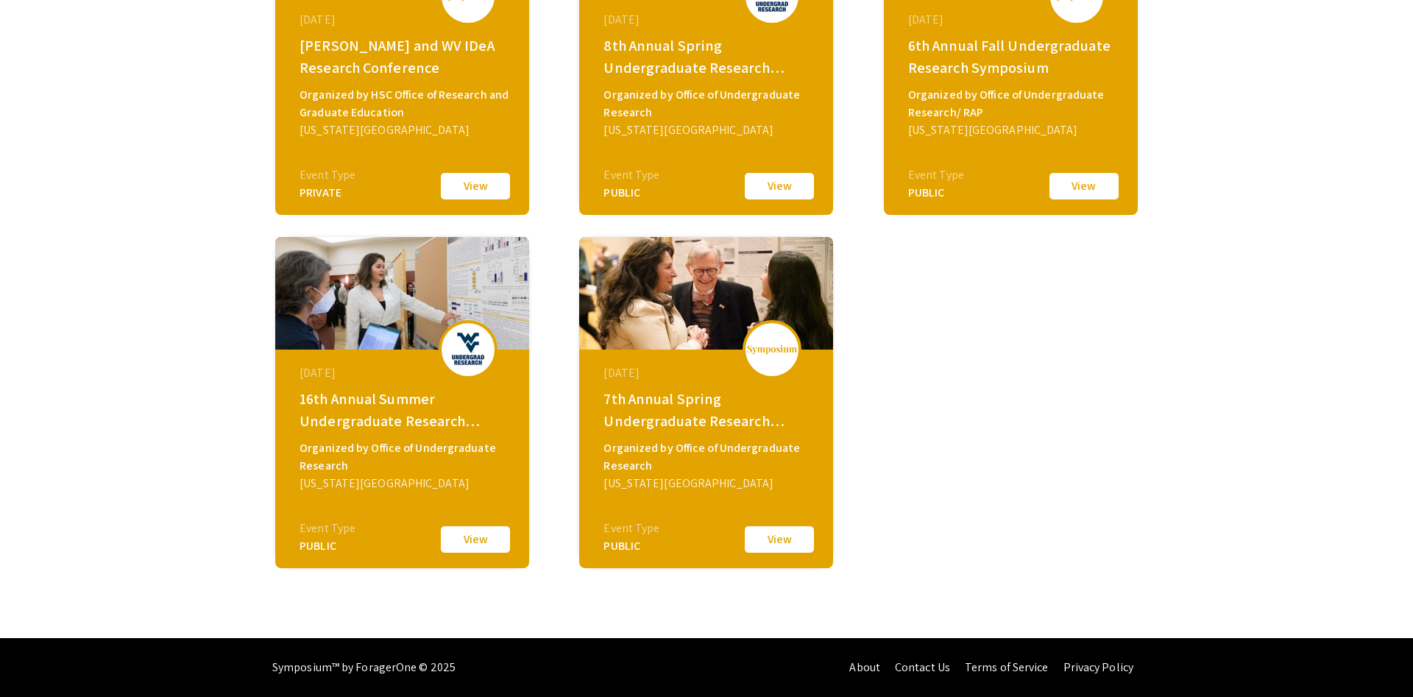
click at [788, 543] on button "View" at bounding box center [780, 539] width 74 height 31
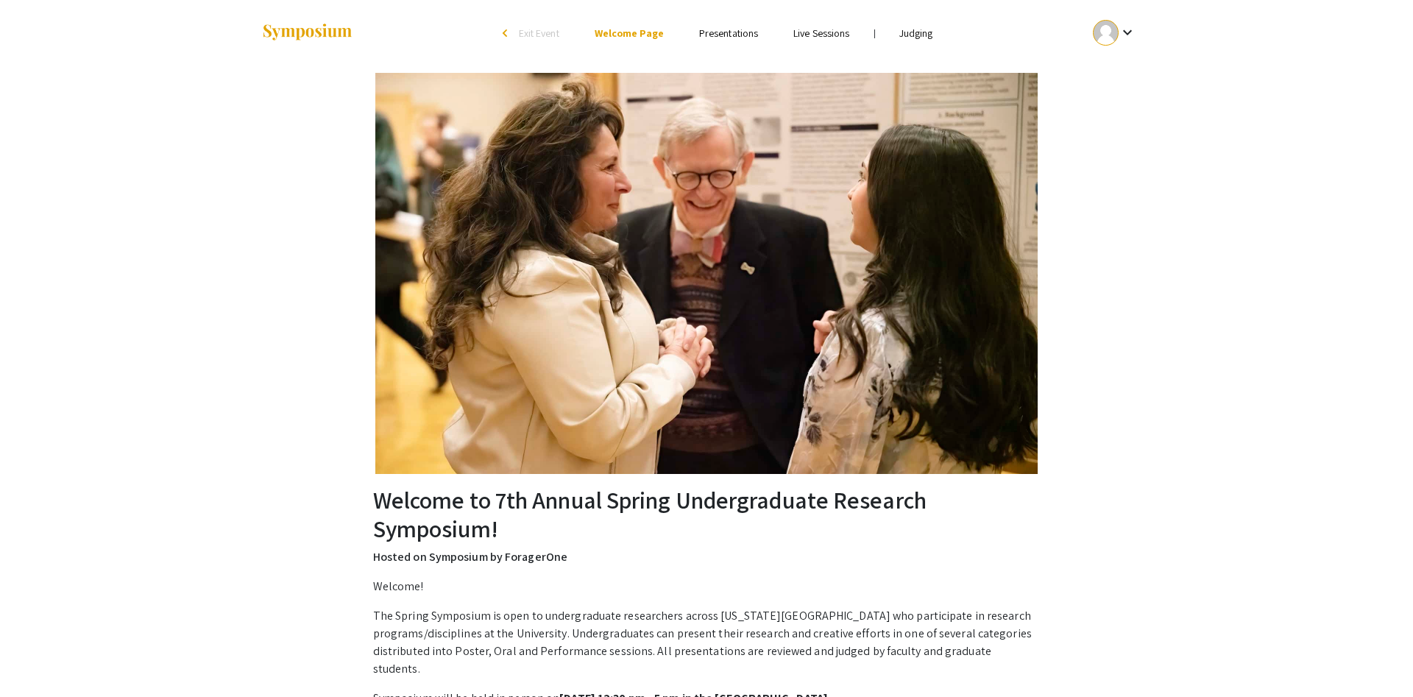
click at [914, 43] on ul "keyboard_arrow_down" at bounding box center [1005, 33] width 294 height 66
click at [918, 32] on link "Judging" at bounding box center [917, 32] width 34 height 13
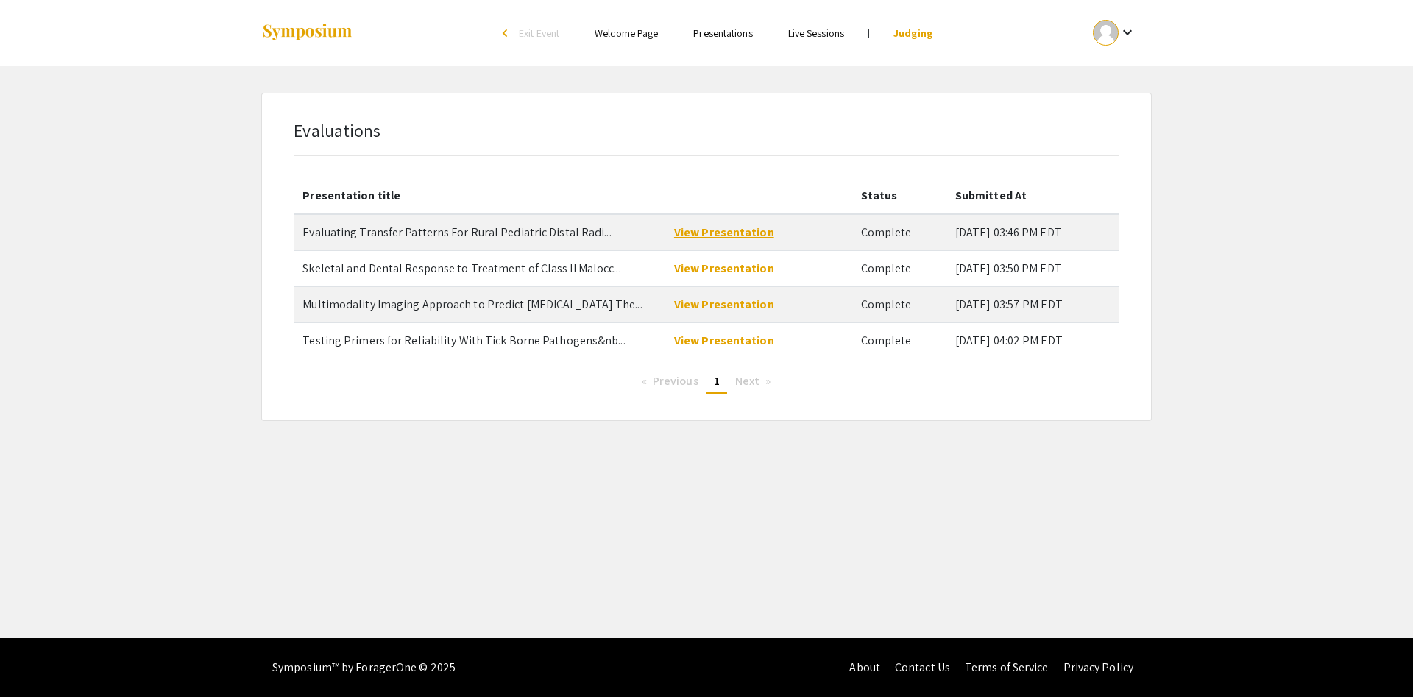
click at [760, 236] on link "View Presentation" at bounding box center [724, 232] width 100 height 15
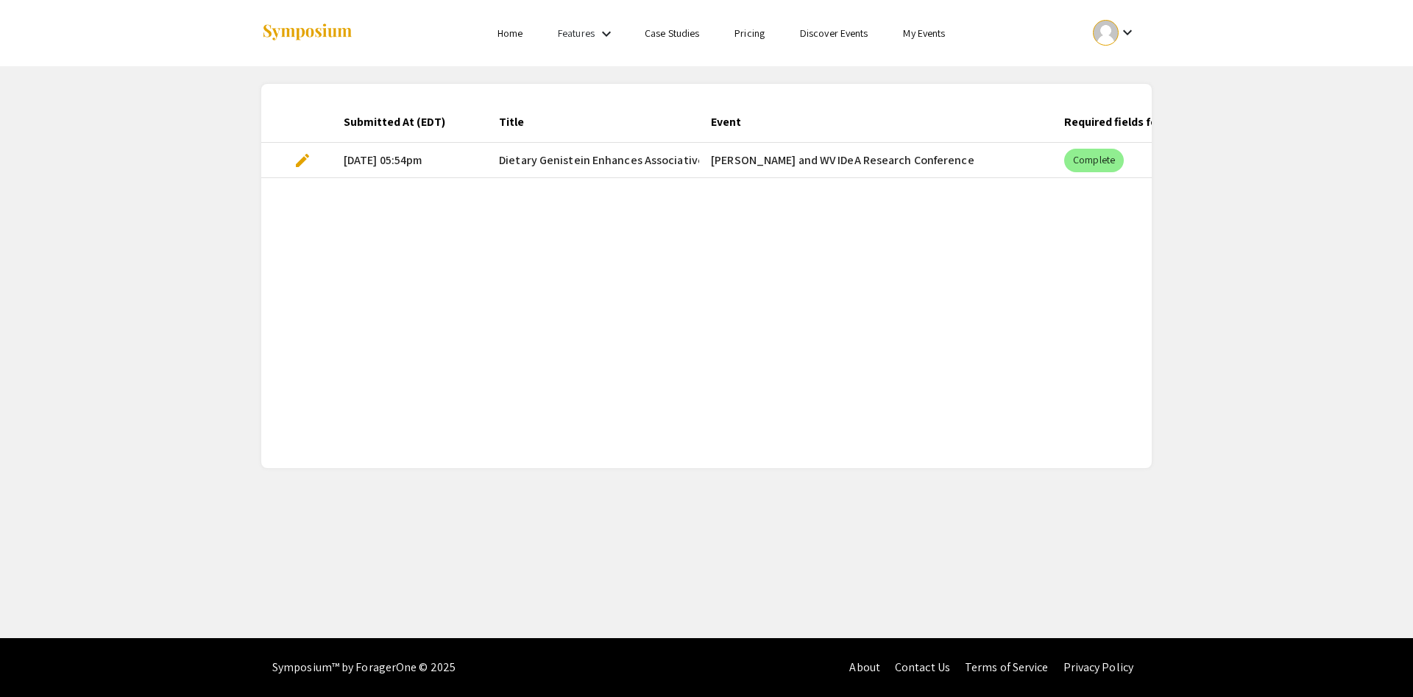
click at [674, 159] on span "Dietary Genistein Enhances Associative Learning and Memory in a Rabbit Model of…" at bounding box center [740, 161] width 483 height 18
click at [533, 162] on span "Dietary Genistein Enhances Associative Learning and Memory in a Rabbit Model of…" at bounding box center [740, 161] width 483 height 18
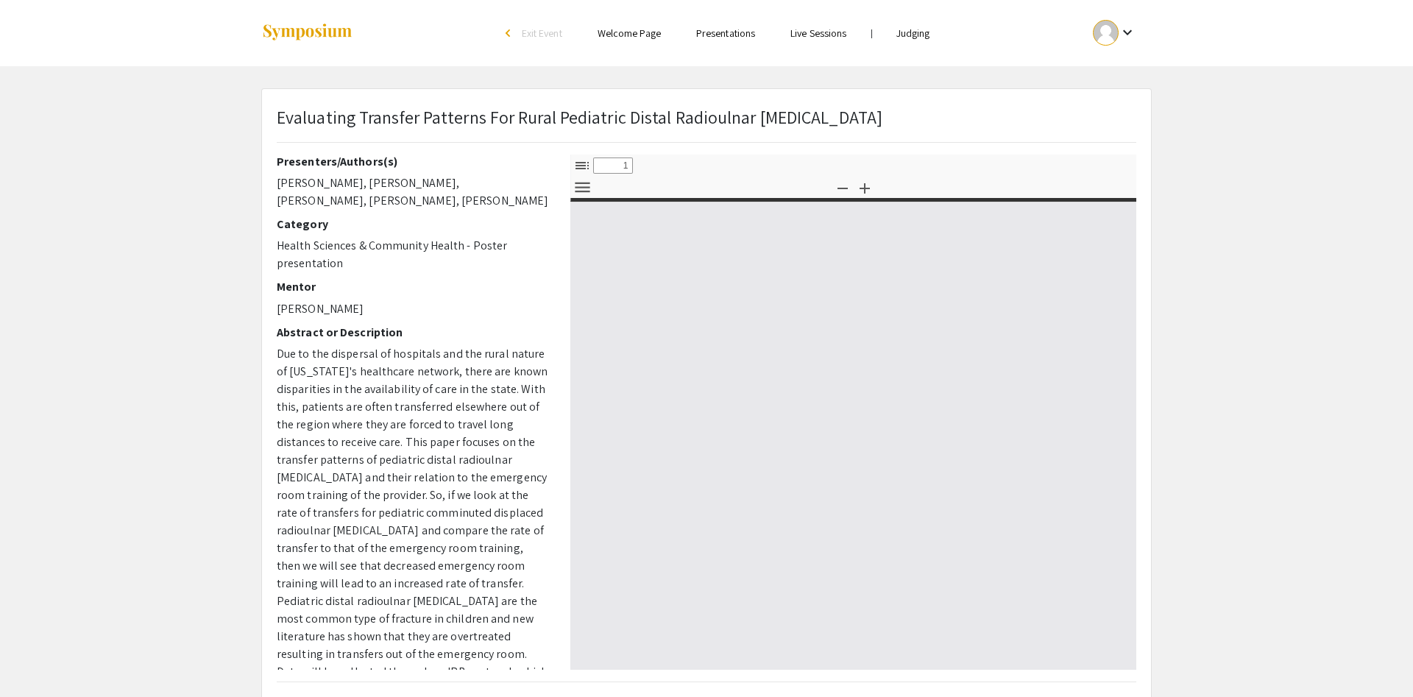
select select "custom"
type input "0"
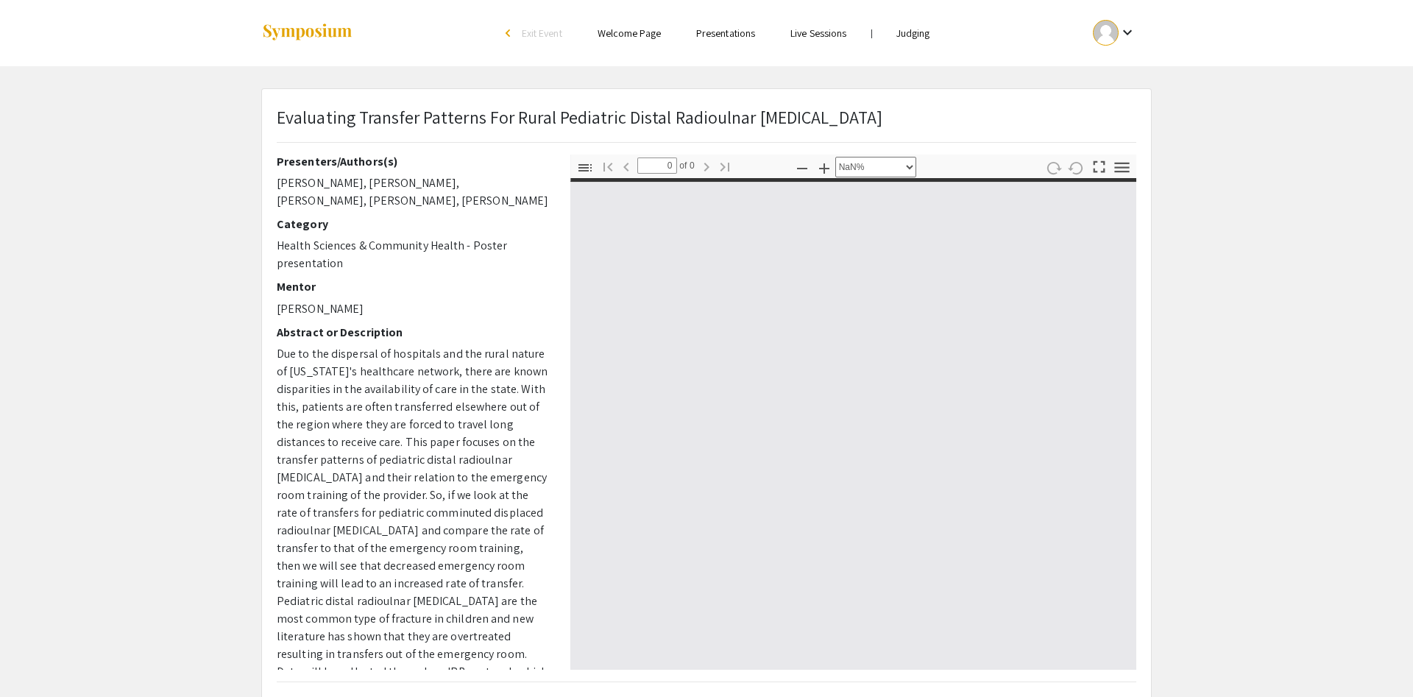
select select "auto"
type input "1"
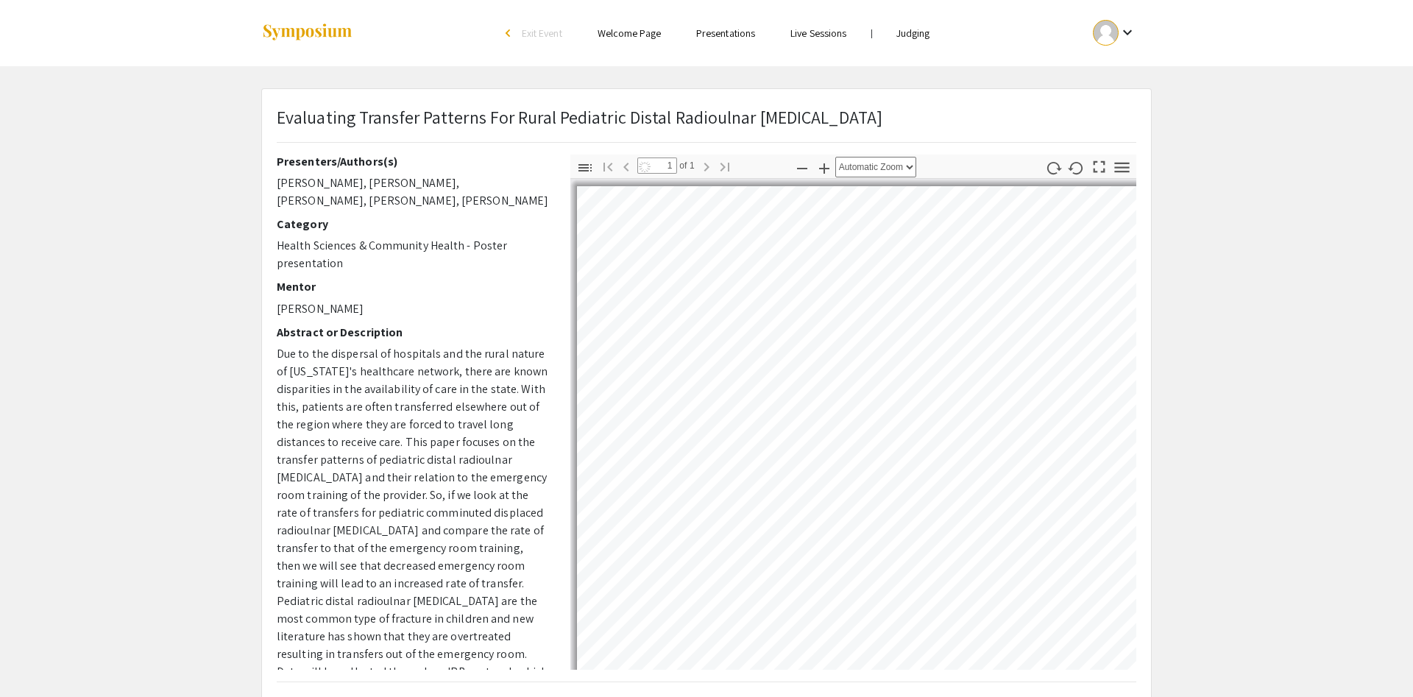
select select "auto"
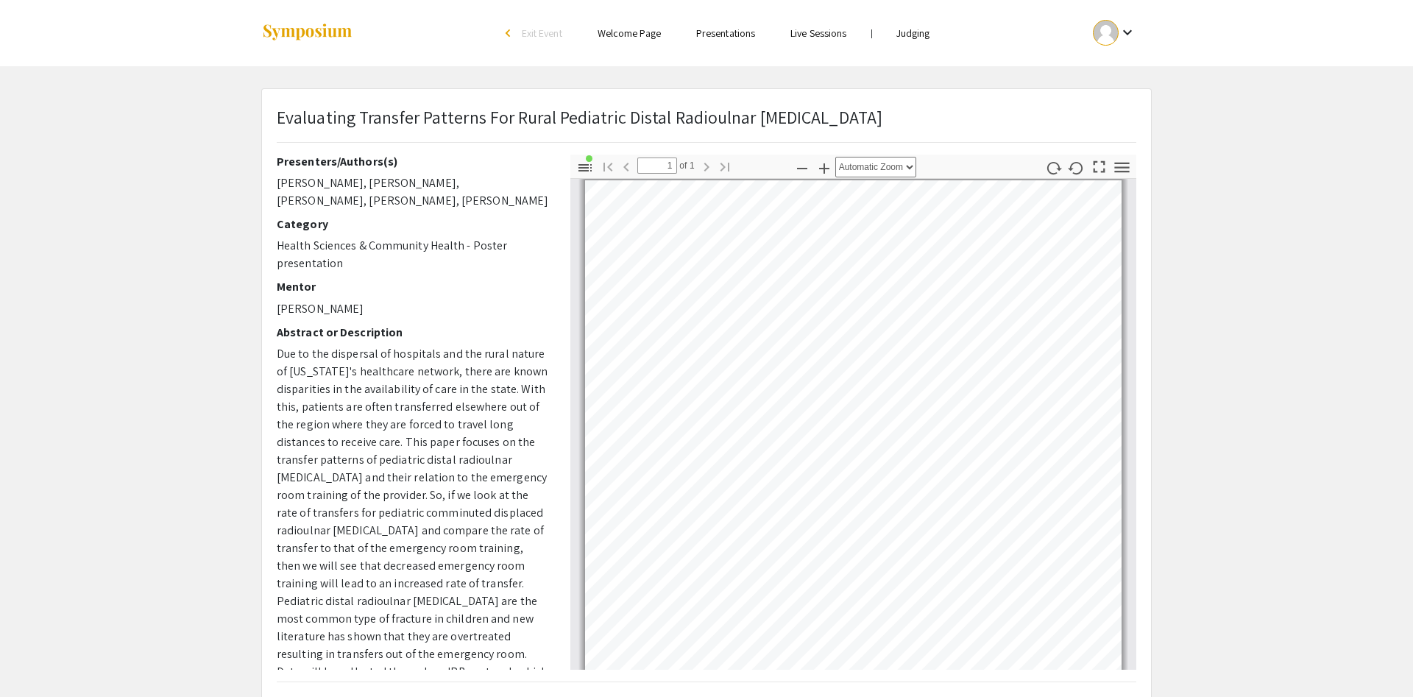
click at [511, 29] on div "arrow_back_ios" at bounding box center [510, 34] width 9 height 18
